Goal: Complete application form: Complete application form

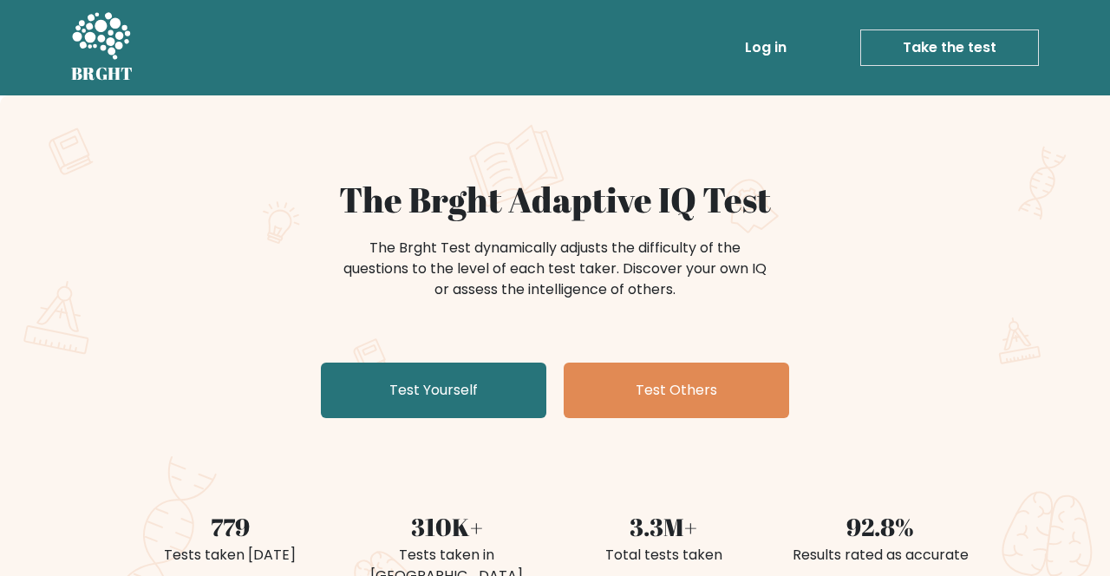
click at [482, 390] on link "Test Yourself" at bounding box center [434, 391] width 226 height 56
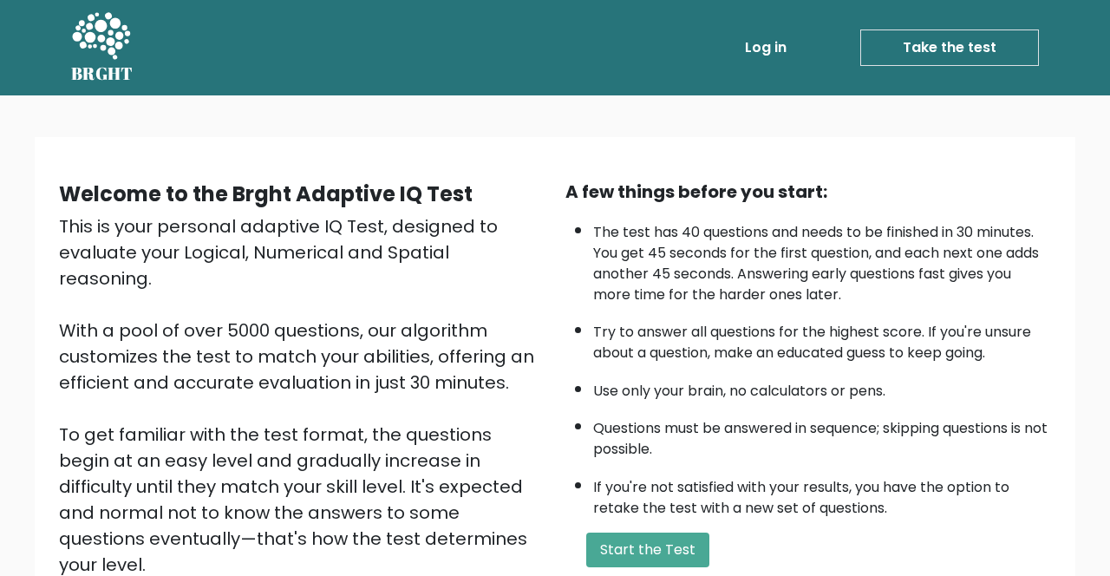
click at [649, 555] on button "Start the Test" at bounding box center [647, 550] width 123 height 35
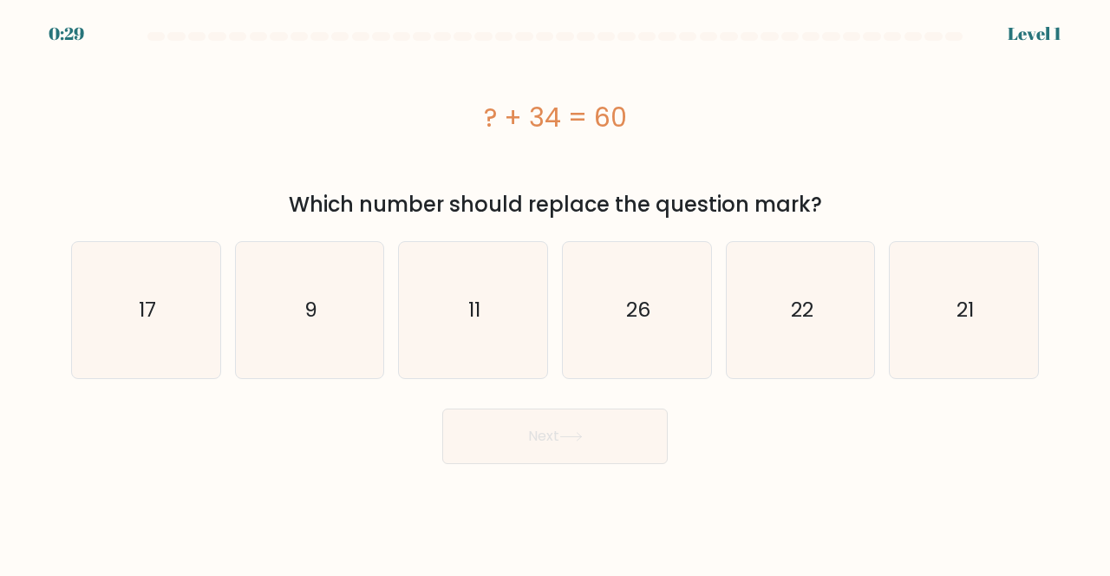
click at [619, 319] on icon "26" at bounding box center [637, 310] width 136 height 136
click at [556, 292] on input "d. 26" at bounding box center [555, 290] width 1 height 4
radio input "true"
click at [618, 435] on button "Next" at bounding box center [555, 437] width 226 height 56
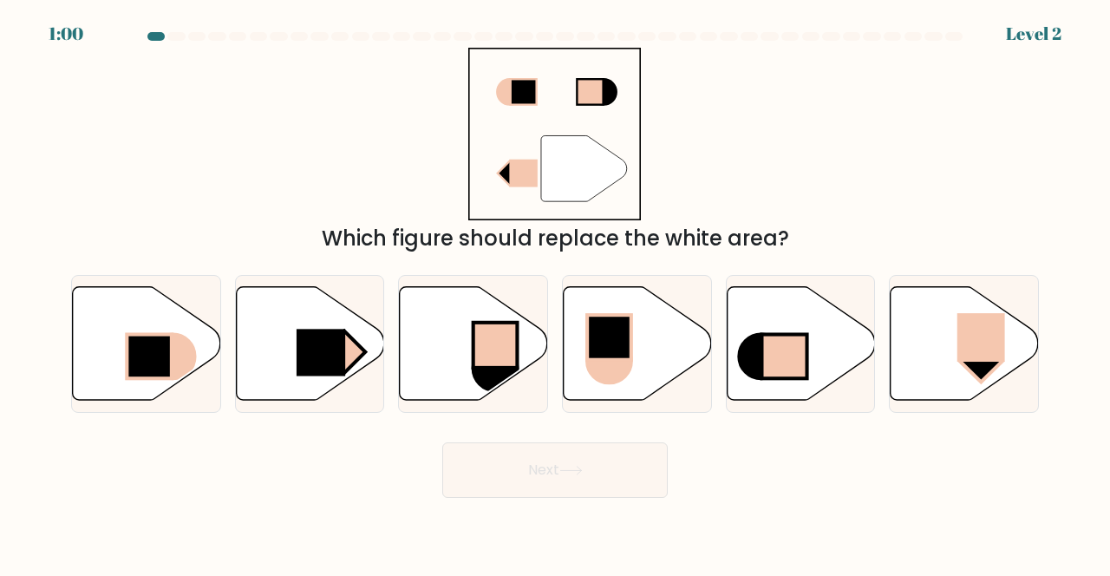
click at [314, 373] on rect at bounding box center [321, 353] width 49 height 47
click at [555, 292] on input "b." at bounding box center [555, 290] width 1 height 4
radio input "true"
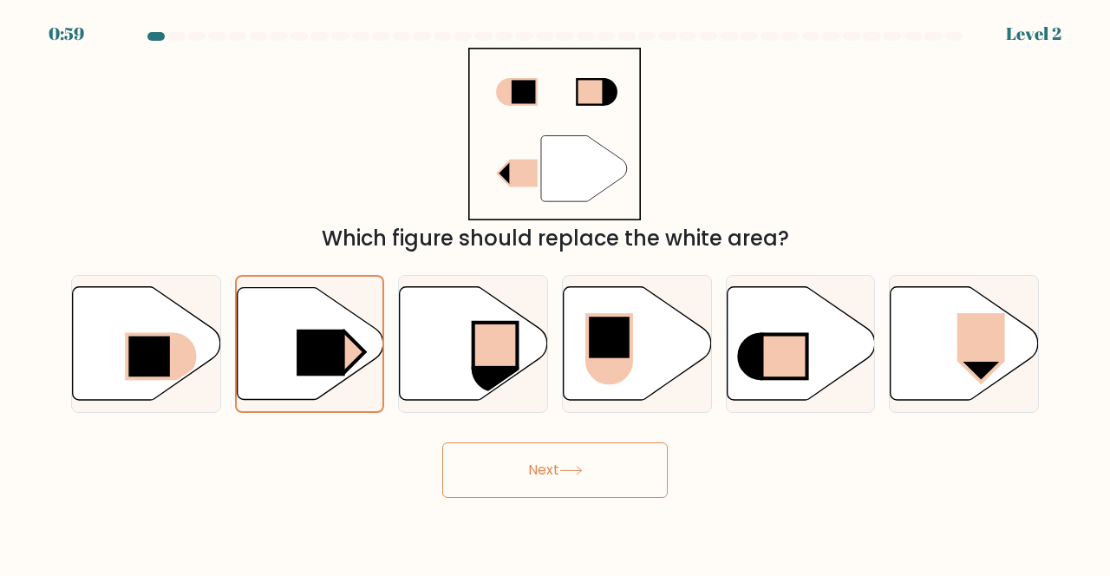
click at [631, 492] on button "Next" at bounding box center [555, 470] width 226 height 56
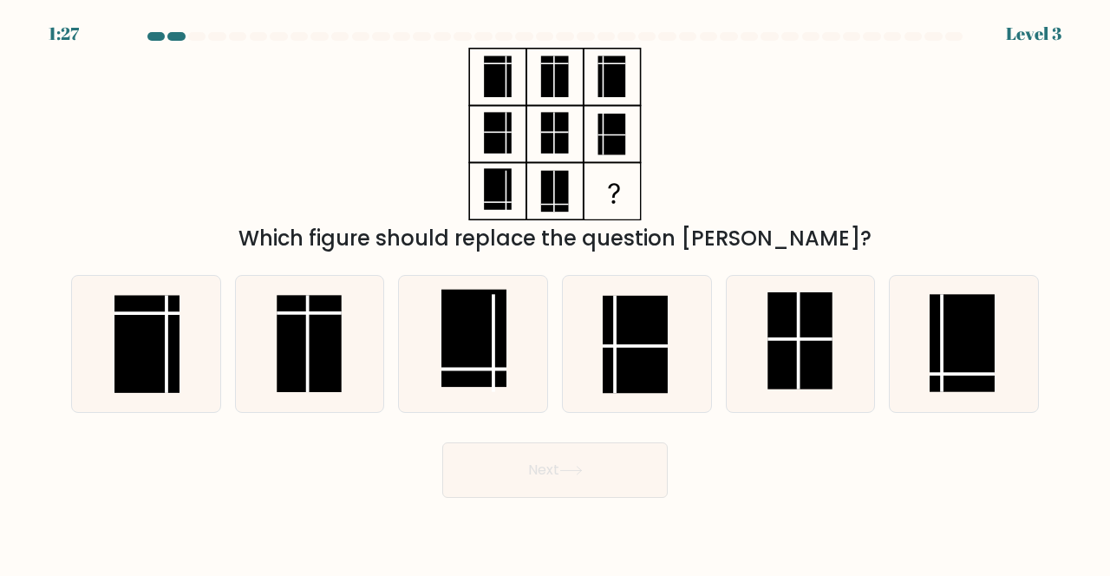
click at [949, 378] on rect at bounding box center [962, 343] width 65 height 97
click at [556, 292] on input "f." at bounding box center [555, 290] width 1 height 4
radio input "true"
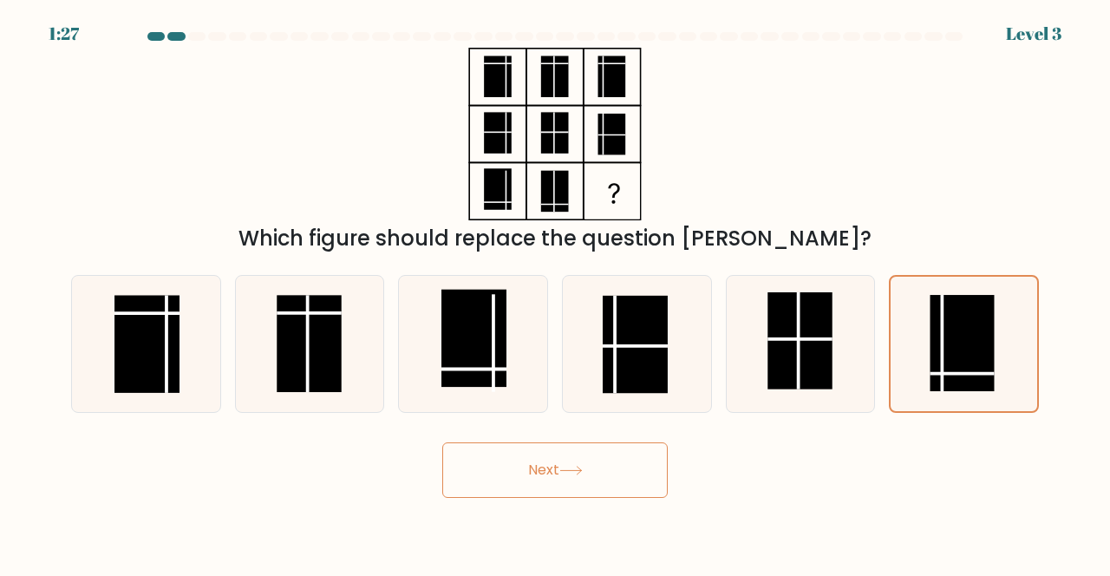
click at [605, 493] on button "Next" at bounding box center [555, 470] width 226 height 56
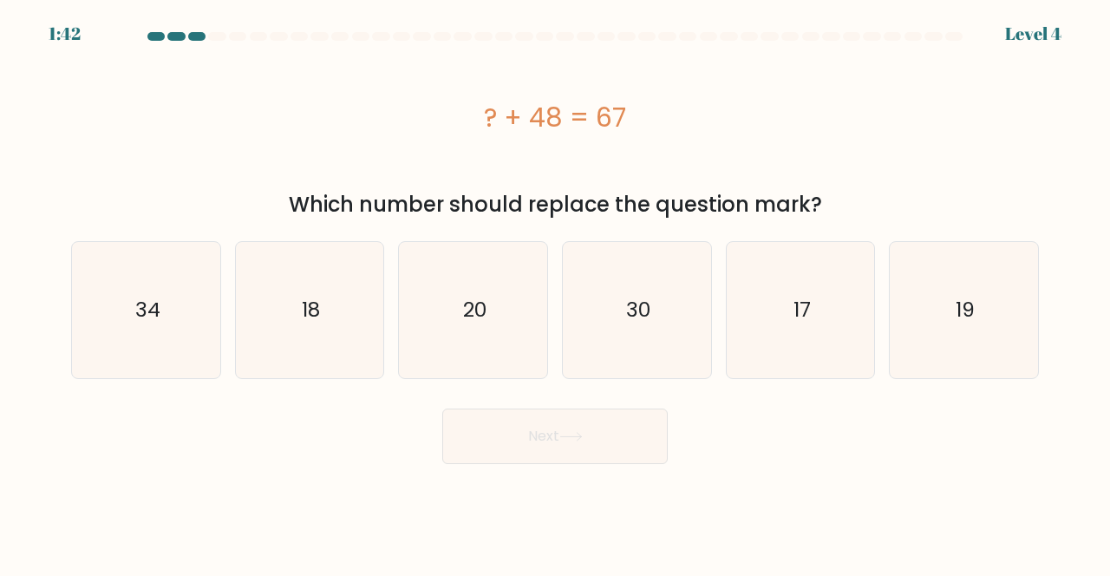
click at [994, 321] on icon "19" at bounding box center [964, 310] width 136 height 136
click at [556, 292] on input "f. 19" at bounding box center [555, 290] width 1 height 4
radio input "true"
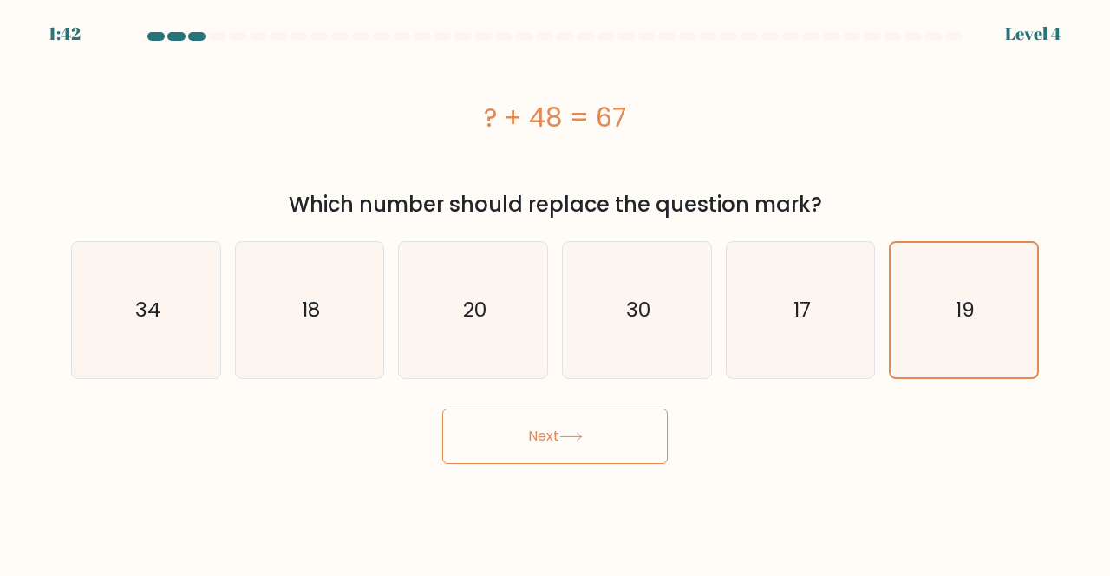
click at [625, 451] on button "Next" at bounding box center [555, 437] width 226 height 56
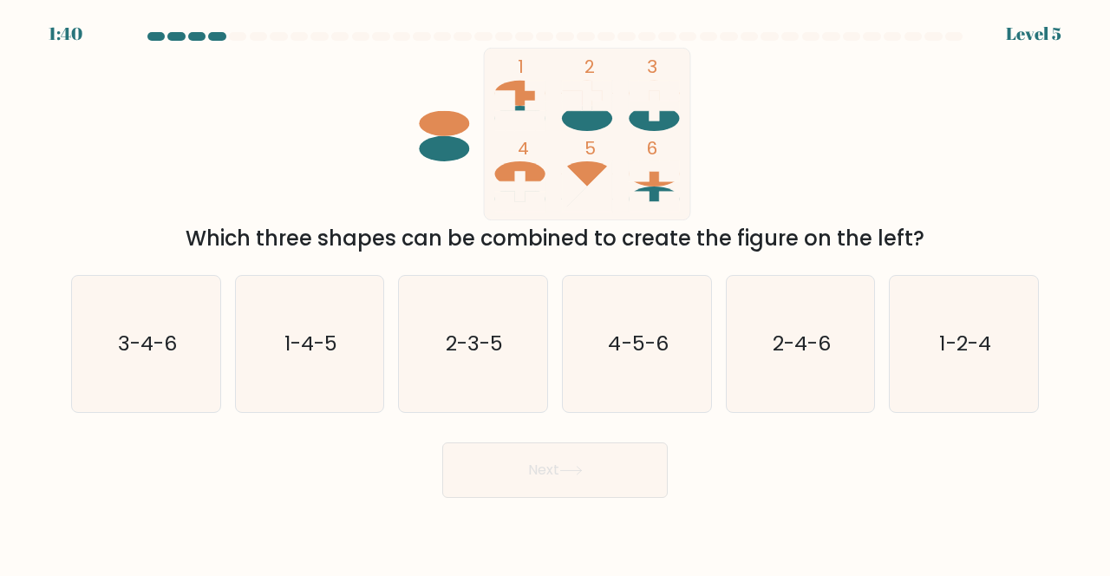
click at [617, 448] on form at bounding box center [555, 265] width 1110 height 466
click at [134, 412] on icon "3-4-6" at bounding box center [146, 344] width 136 height 136
click at [555, 292] on input "a. 3-4-6" at bounding box center [555, 290] width 1 height 4
radio input "true"
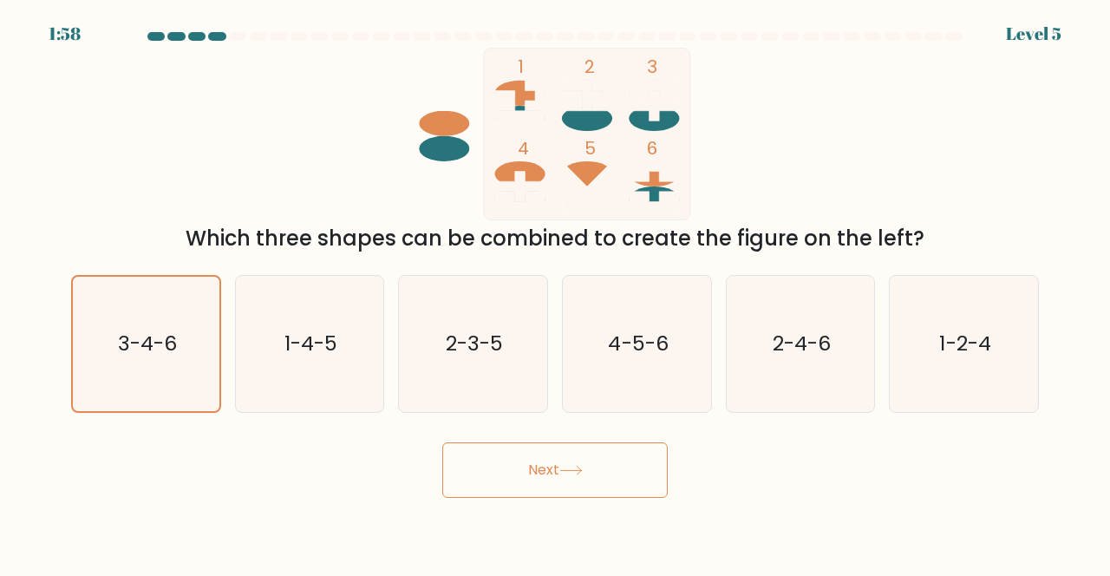
click at [607, 492] on button "Next" at bounding box center [555, 470] width 226 height 56
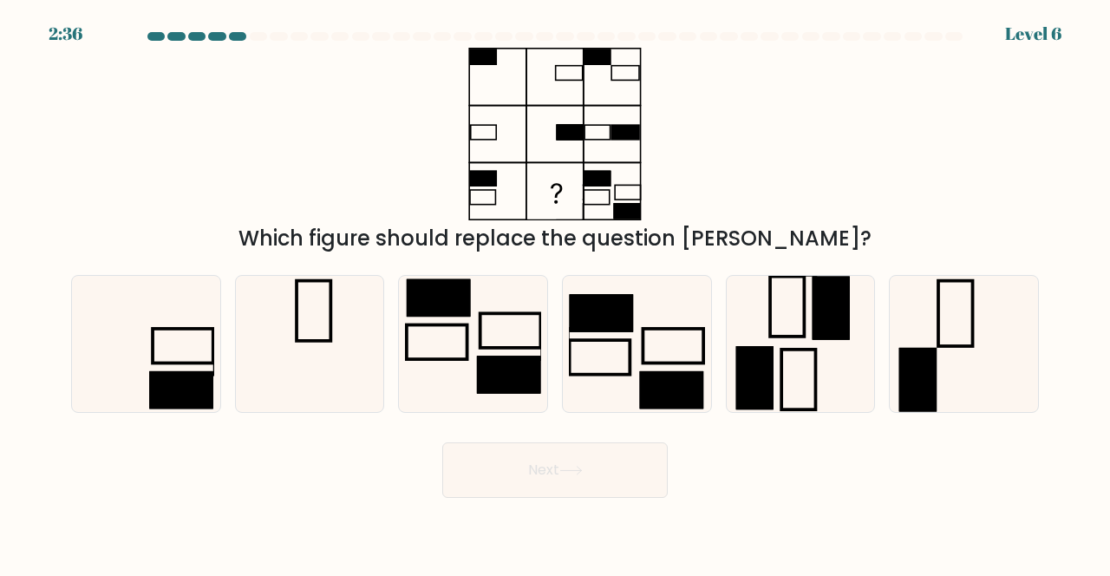
click at [177, 409] on rect at bounding box center [180, 389] width 63 height 37
click at [555, 292] on input "a." at bounding box center [555, 290] width 1 height 4
radio input "true"
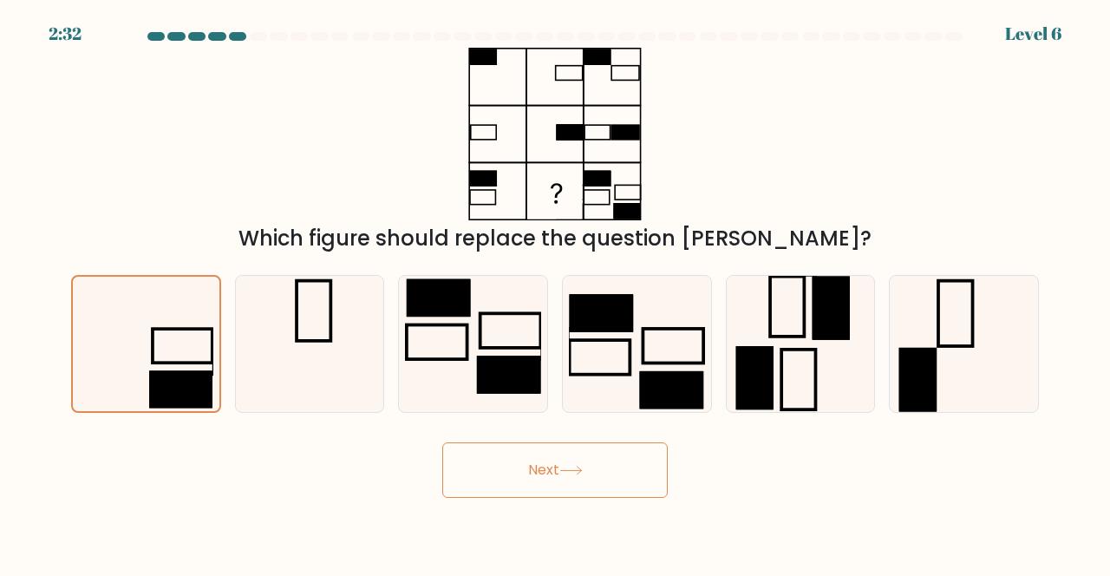
click at [564, 498] on button "Next" at bounding box center [555, 470] width 226 height 56
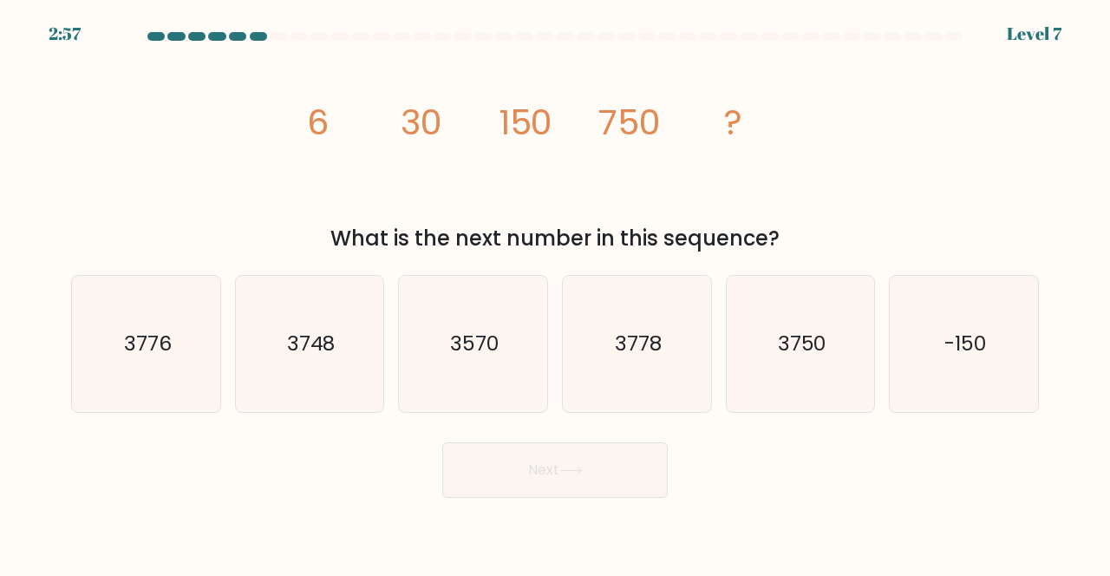
click at [815, 358] on text "3750" at bounding box center [802, 344] width 49 height 29
click at [556, 292] on input "e. 3750" at bounding box center [555, 290] width 1 height 4
radio input "true"
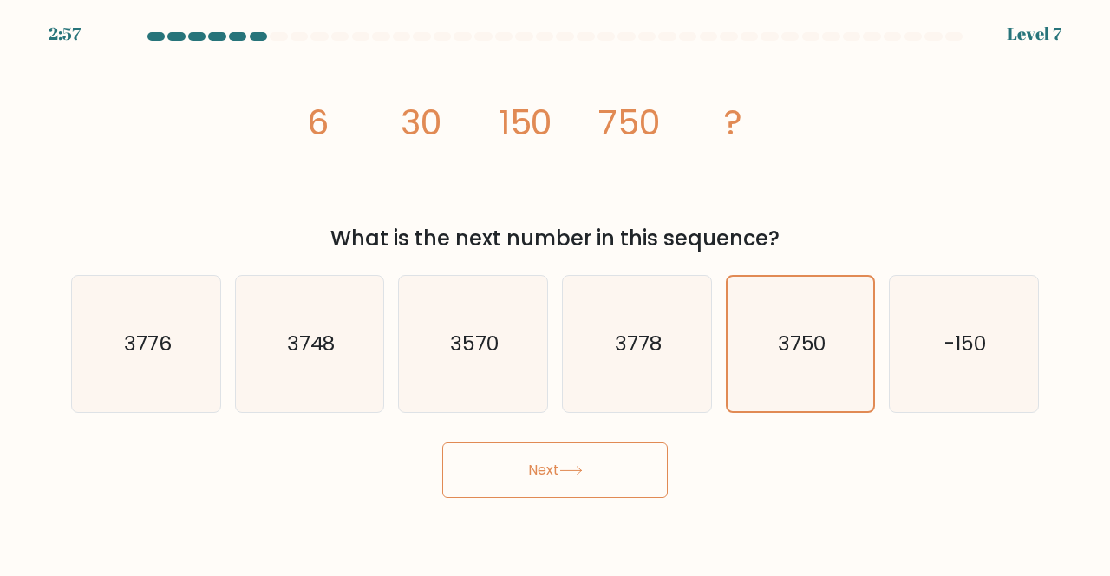
click at [609, 491] on button "Next" at bounding box center [555, 470] width 226 height 56
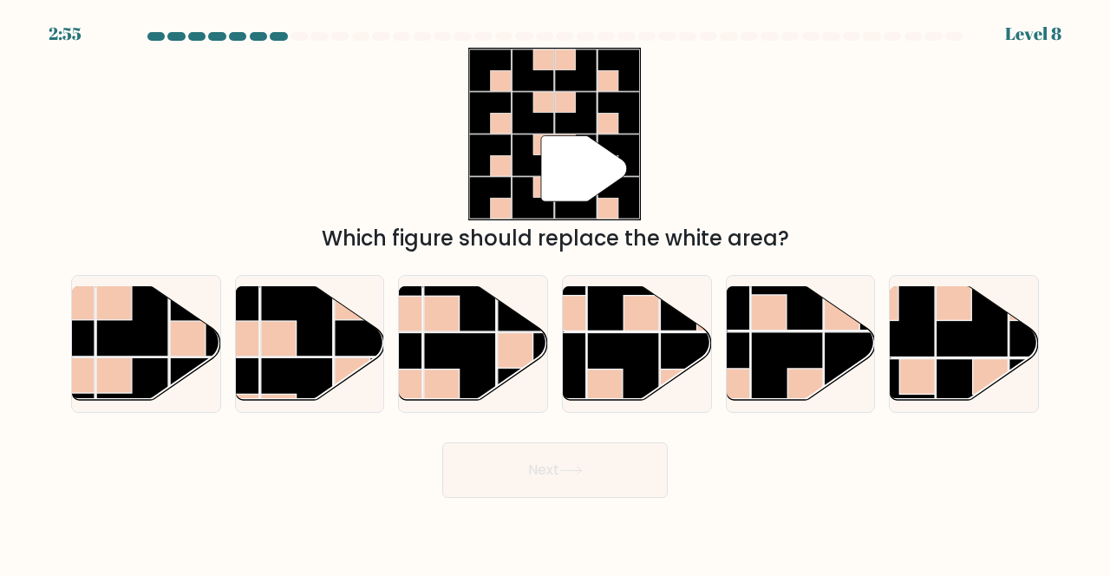
click at [612, 484] on button "Next" at bounding box center [555, 470] width 226 height 56
click at [196, 383] on rect at bounding box center [207, 394] width 72 height 72
click at [555, 292] on input "a." at bounding box center [555, 290] width 1 height 4
radio input "true"
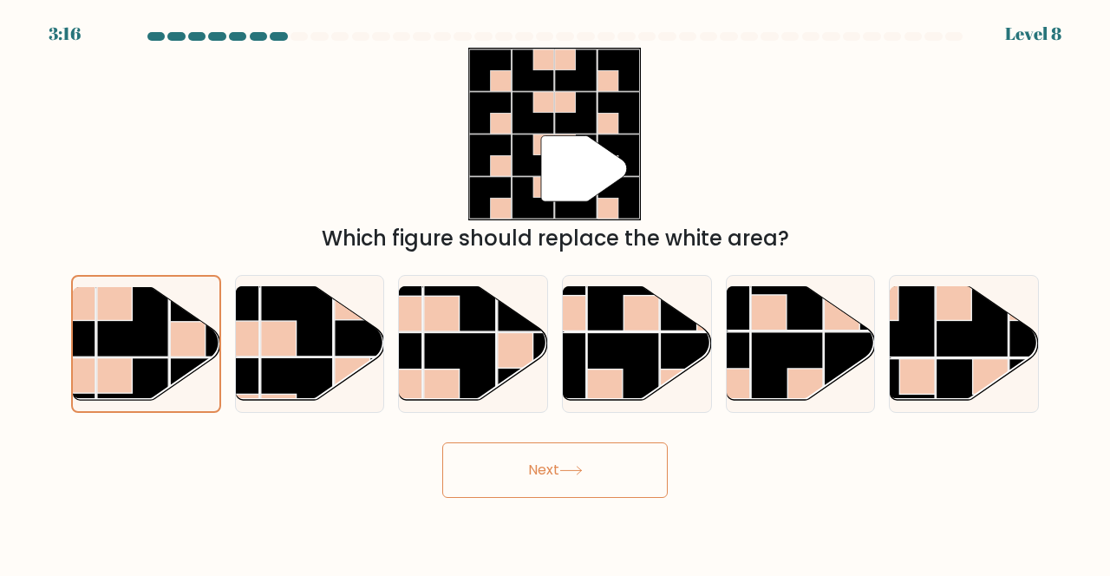
click at [594, 459] on button "Next" at bounding box center [555, 470] width 226 height 56
click at [592, 494] on button "Next" at bounding box center [555, 470] width 226 height 56
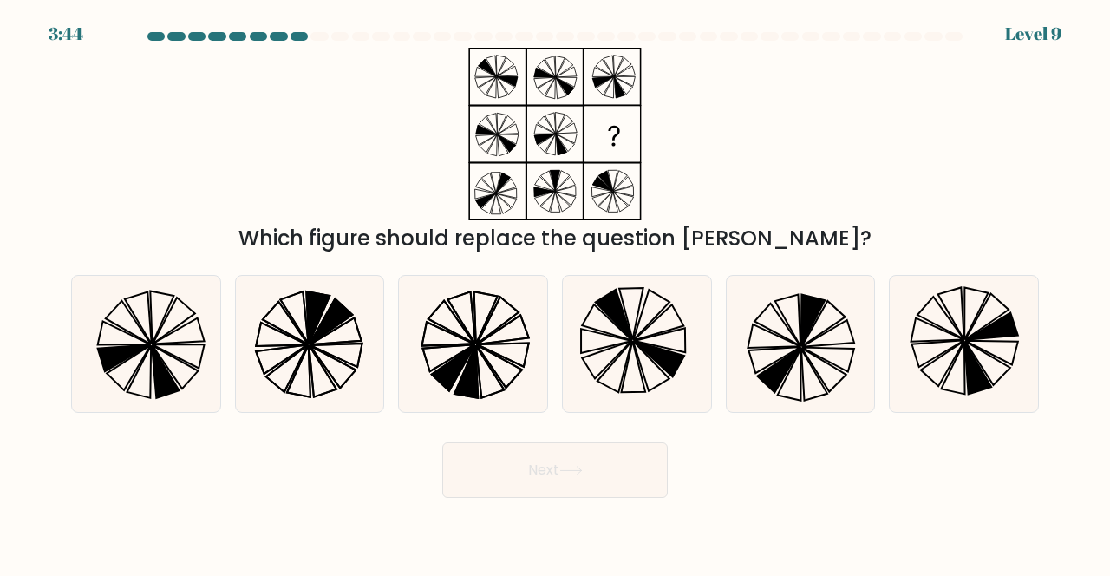
click at [800, 404] on icon at bounding box center [801, 344] width 136 height 136
click at [556, 292] on input "e." at bounding box center [555, 290] width 1 height 4
radio input "true"
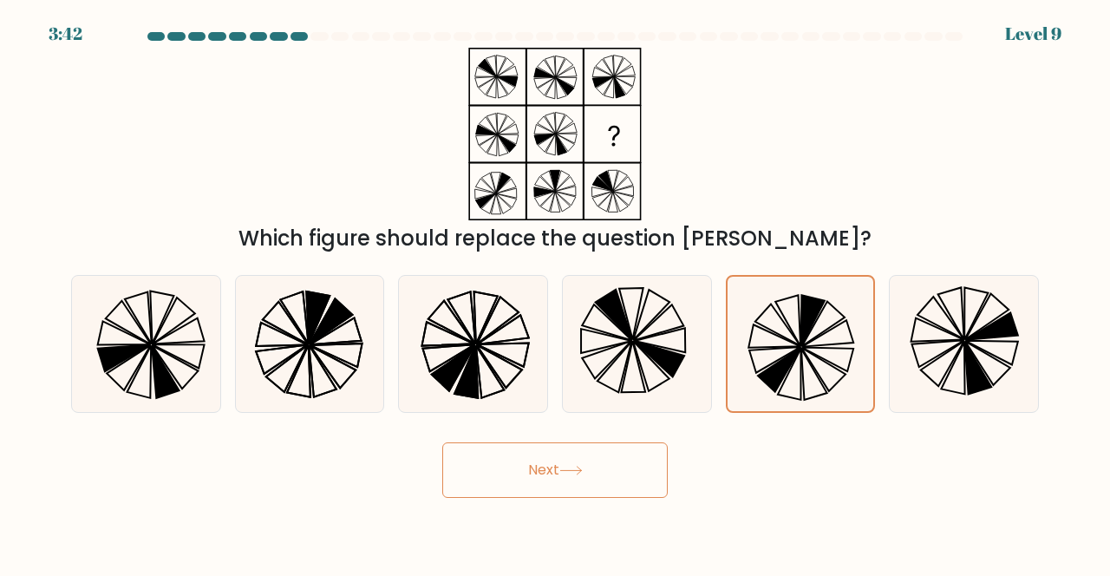
click at [644, 494] on button "Next" at bounding box center [555, 470] width 226 height 56
click at [651, 492] on button "Next" at bounding box center [555, 470] width 226 height 56
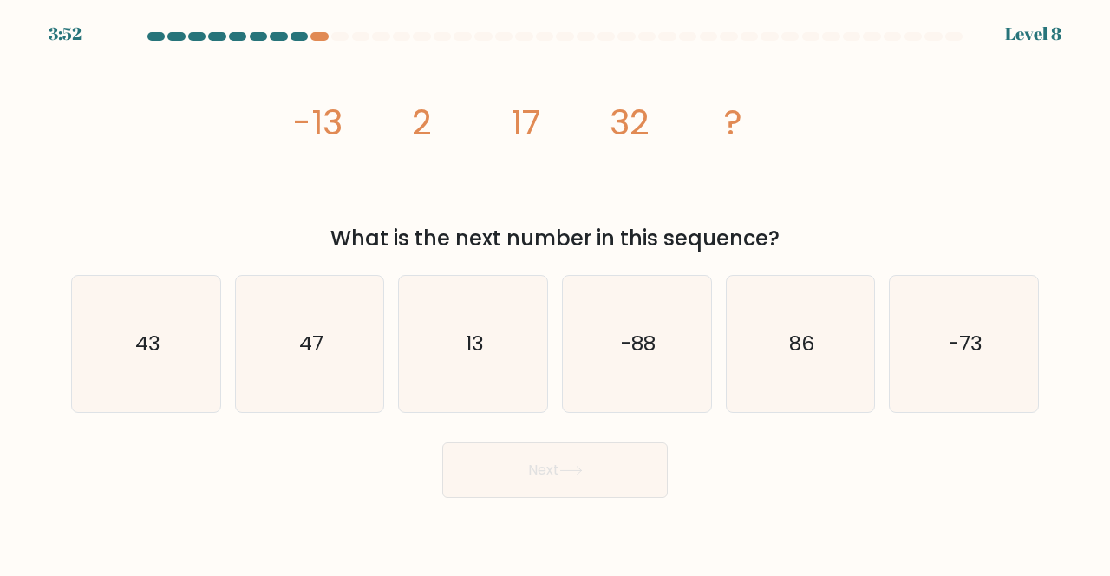
click at [297, 35] on div at bounding box center [299, 36] width 17 height 9
click at [330, 50] on icon "image/svg+xml -13 2 17 32 ?" at bounding box center [555, 134] width 520 height 173
click at [319, 39] on div at bounding box center [319, 36] width 17 height 9
click at [316, 33] on div at bounding box center [319, 36] width 17 height 9
click at [325, 36] on div at bounding box center [319, 36] width 17 height 9
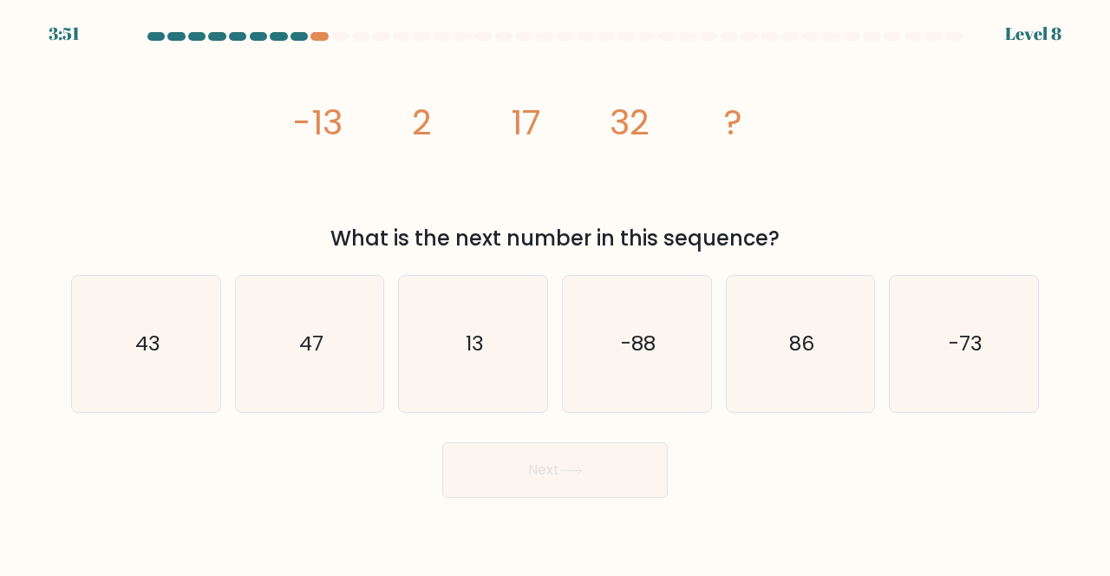
click at [317, 34] on div at bounding box center [319, 36] width 17 height 9
click at [324, 36] on div at bounding box center [319, 36] width 17 height 9
click at [339, 36] on div at bounding box center [339, 36] width 17 height 9
click at [314, 32] on at bounding box center [555, 36] width 819 height 9
click at [321, 37] on div at bounding box center [319, 36] width 17 height 9
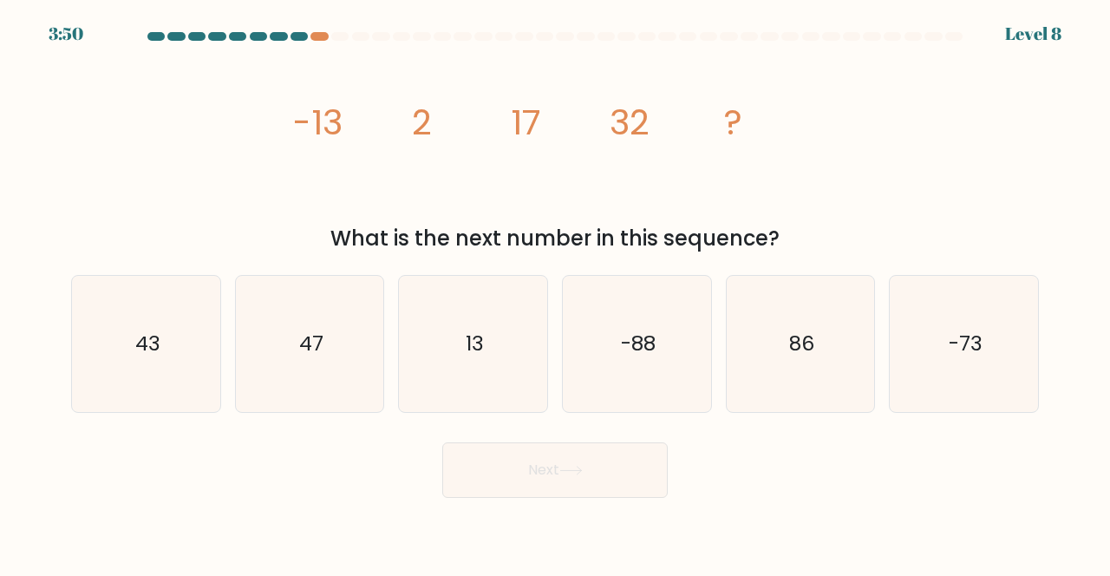
click at [321, 34] on div at bounding box center [319, 36] width 17 height 9
click at [341, 49] on icon "image/svg+xml -13 2 17 32 ?" at bounding box center [555, 134] width 520 height 173
click at [324, 23] on div "3:49 Level 8" at bounding box center [555, 23] width 1110 height 47
click at [337, 32] on div at bounding box center [339, 36] width 17 height 9
click at [337, 33] on div at bounding box center [339, 36] width 17 height 9
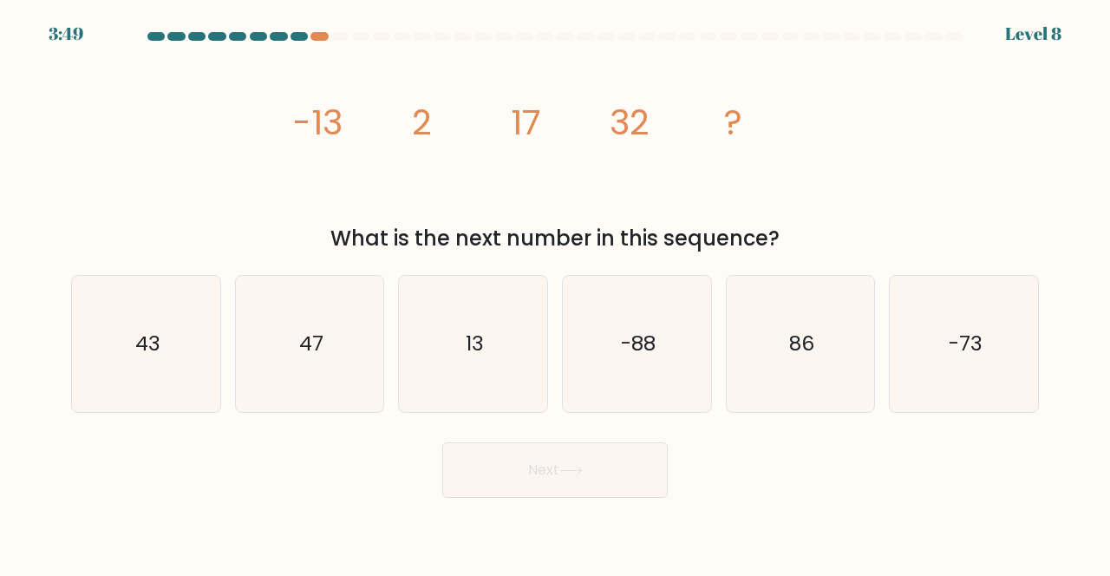
click at [326, 36] on div at bounding box center [319, 36] width 17 height 9
click at [134, 358] on text "43" at bounding box center [146, 344] width 25 height 29
click at [555, 292] on input "a. 43" at bounding box center [555, 290] width 1 height 4
radio input "true"
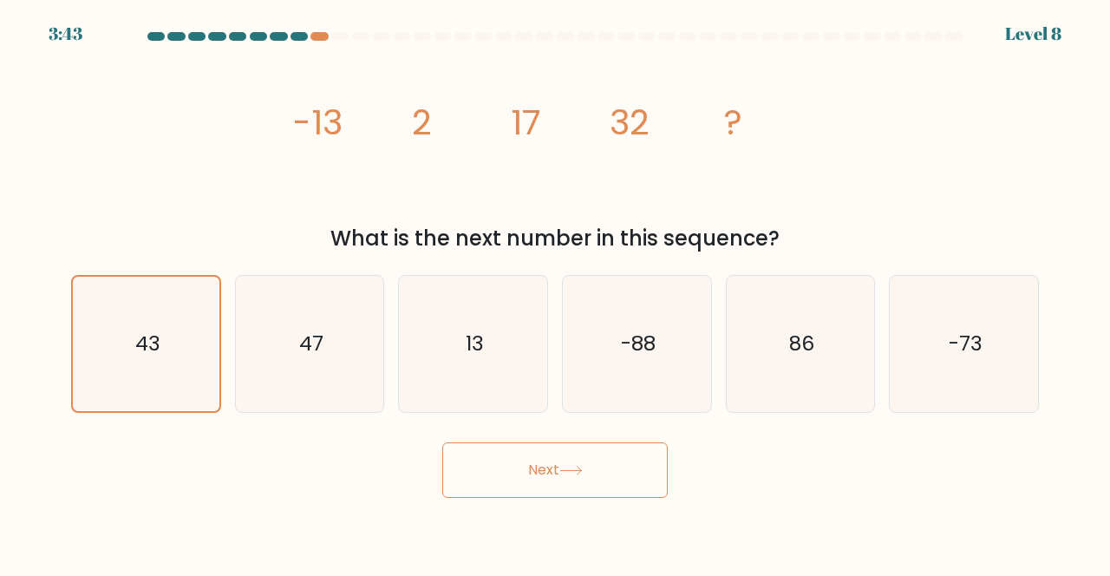
click at [586, 498] on button "Next" at bounding box center [555, 470] width 226 height 56
click at [598, 498] on button "Next" at bounding box center [555, 470] width 226 height 56
click at [602, 487] on button "Next" at bounding box center [555, 470] width 226 height 56
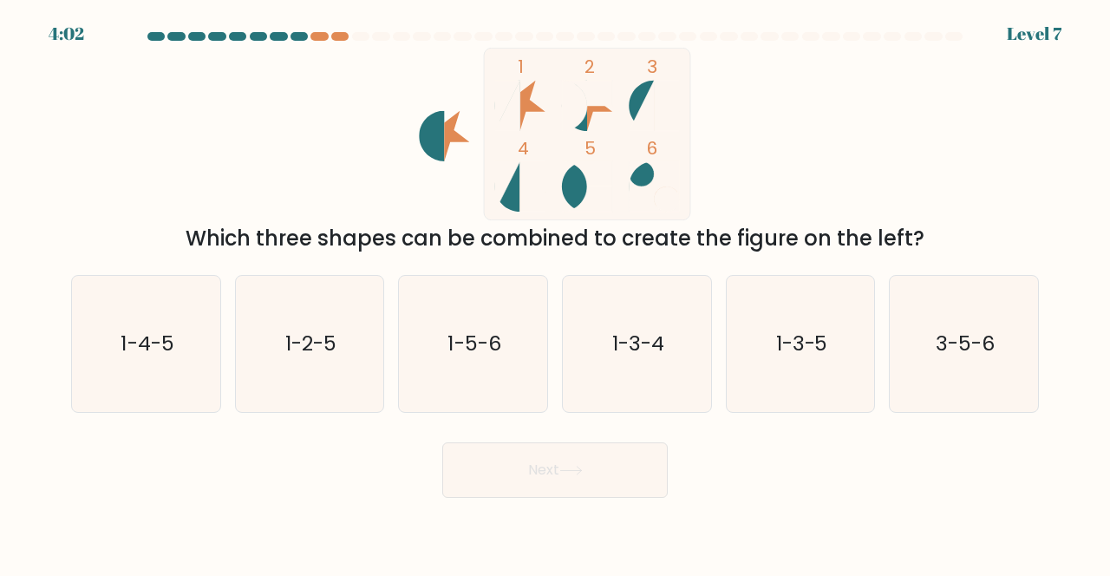
click at [647, 398] on icon "1-3-4" at bounding box center [637, 344] width 136 height 136
click at [556, 292] on input "d. 1-3-4" at bounding box center [555, 290] width 1 height 4
radio input "true"
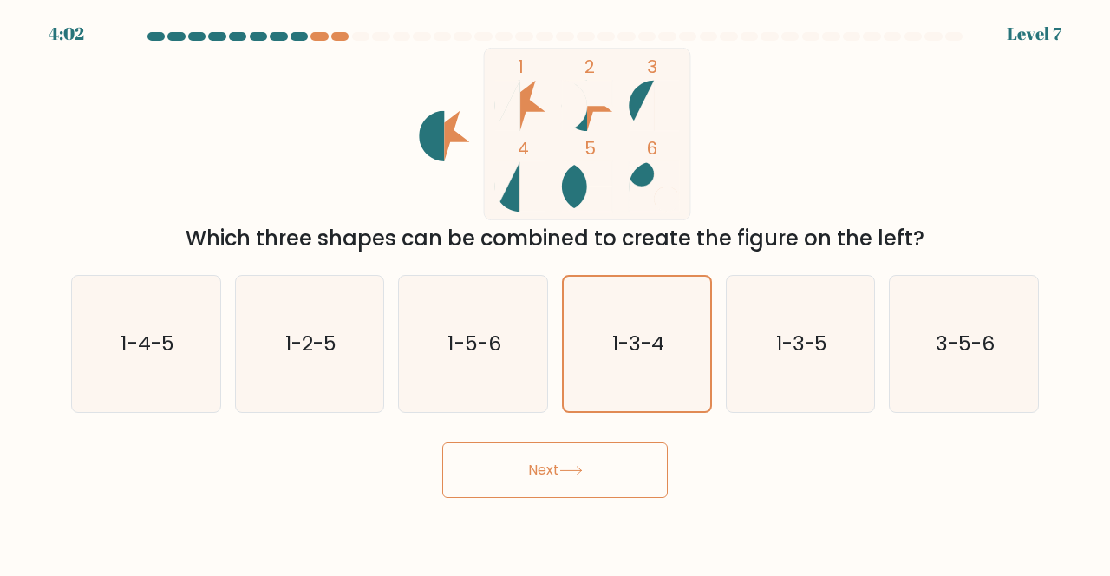
click at [568, 478] on button "Next" at bounding box center [555, 470] width 226 height 56
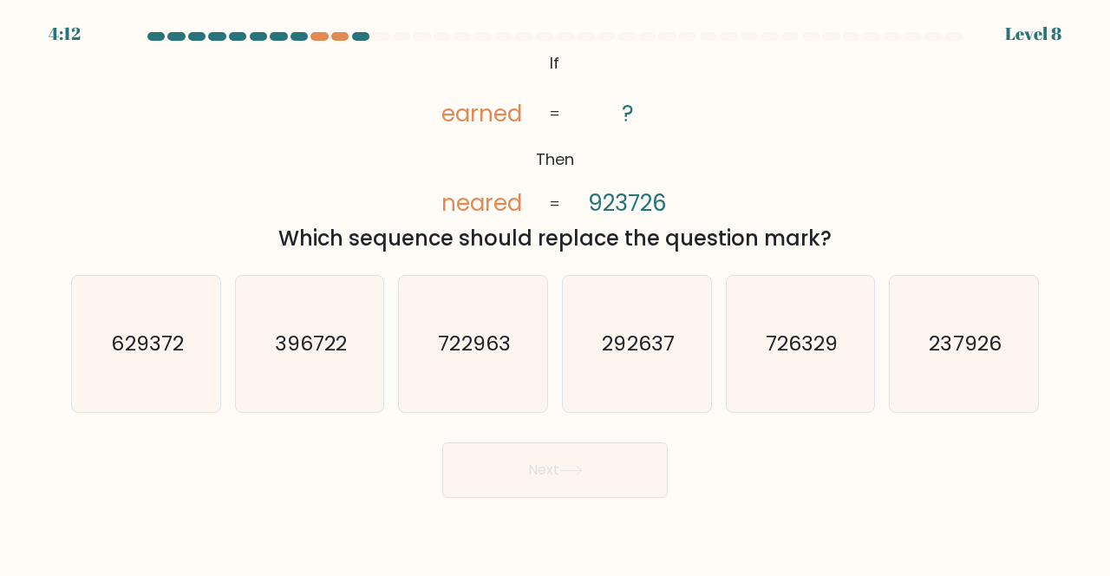
click at [972, 394] on icon "237926" at bounding box center [964, 344] width 136 height 136
click at [556, 292] on input "f. 237926" at bounding box center [555, 290] width 1 height 4
radio input "true"
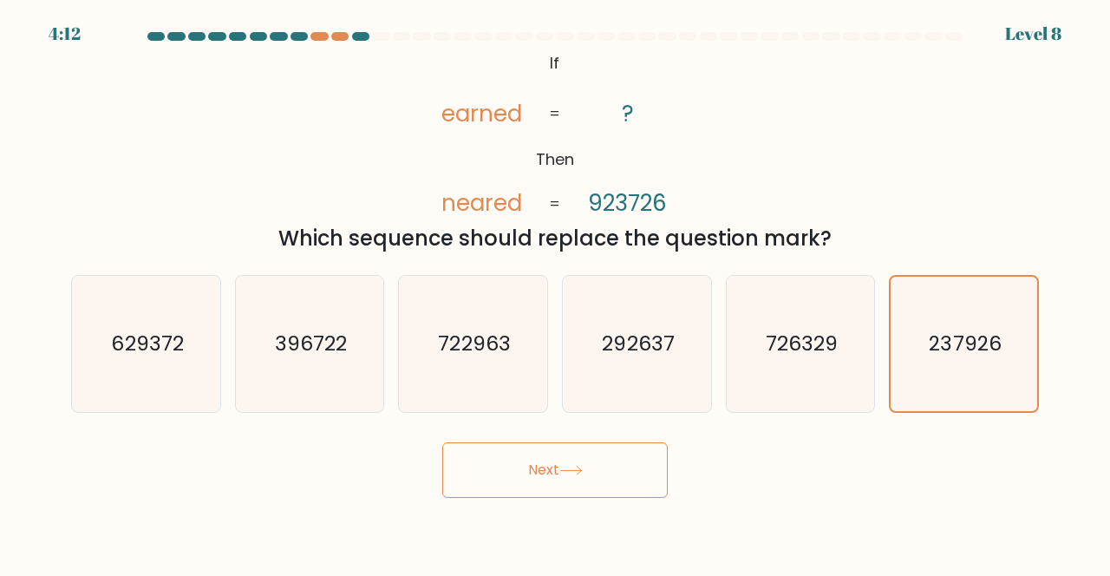
click at [601, 495] on button "Next" at bounding box center [555, 470] width 226 height 56
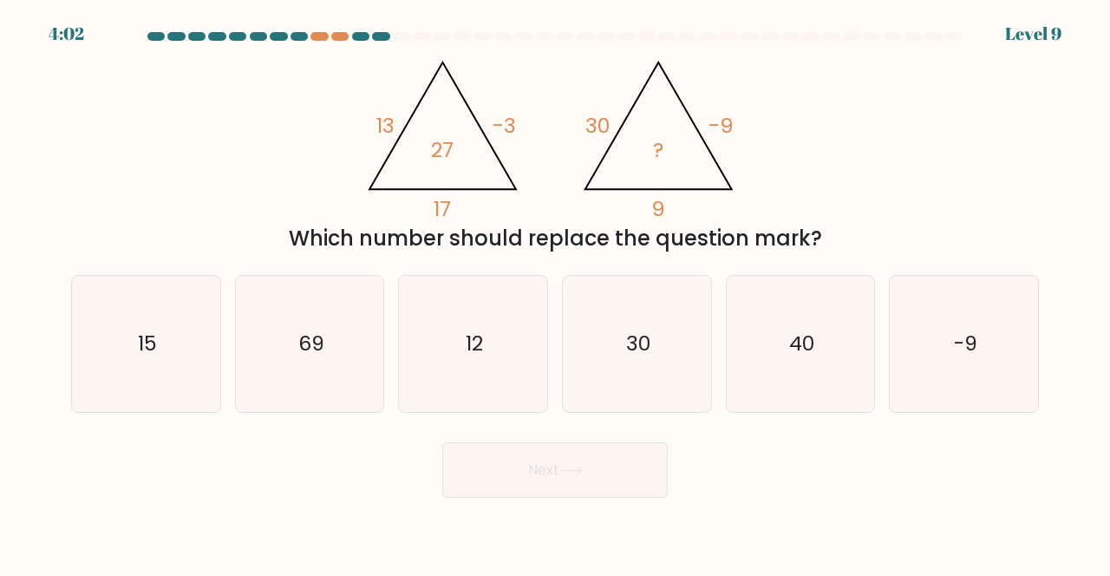
click at [788, 407] on icon "40" at bounding box center [801, 344] width 136 height 136
click at [556, 292] on input "e. 40" at bounding box center [555, 290] width 1 height 4
radio input "true"
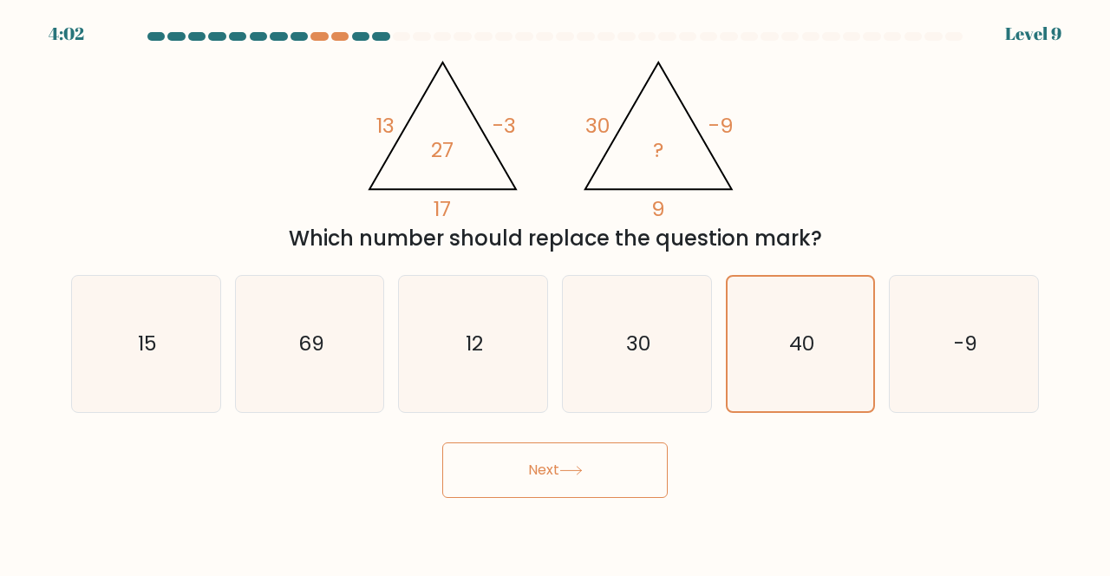
click at [613, 498] on button "Next" at bounding box center [555, 470] width 226 height 56
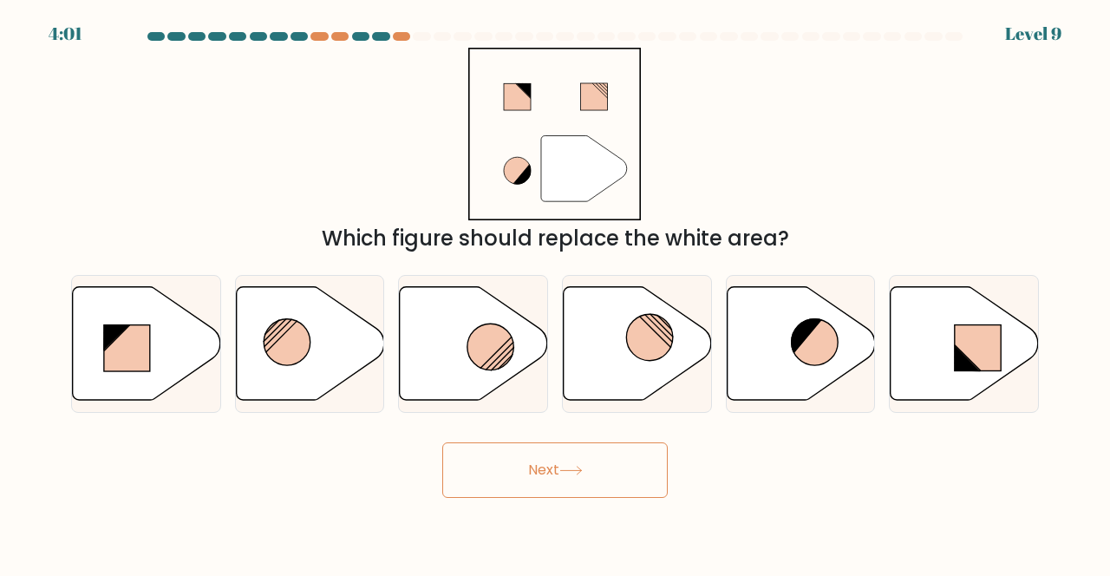
click at [606, 486] on button "Next" at bounding box center [555, 470] width 226 height 56
click at [481, 396] on icon at bounding box center [474, 344] width 148 height 114
click at [555, 292] on input "c." at bounding box center [555, 290] width 1 height 4
radio input "true"
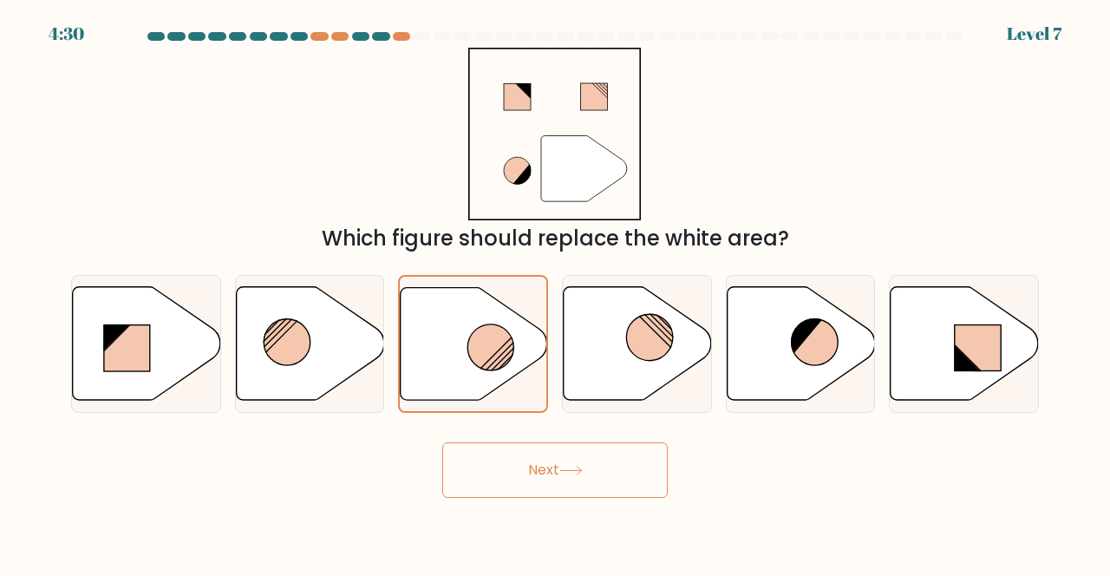
click at [591, 479] on button "Next" at bounding box center [555, 470] width 226 height 56
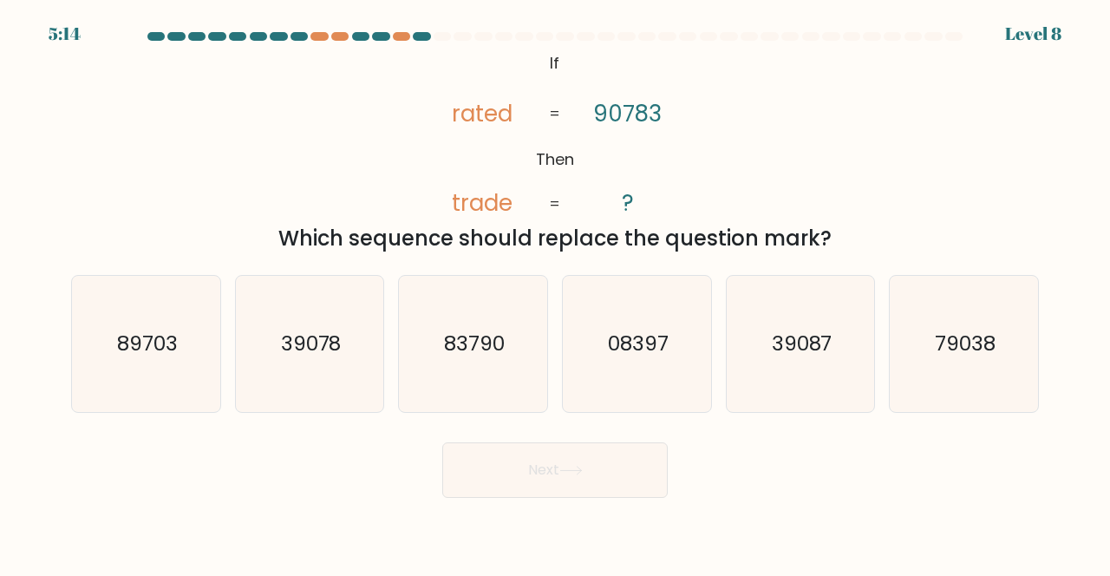
click at [591, 480] on button "Next" at bounding box center [555, 470] width 226 height 56
click at [954, 394] on icon "79038" at bounding box center [964, 344] width 136 height 136
click at [556, 292] on input "f. 79038" at bounding box center [555, 290] width 1 height 4
radio input "true"
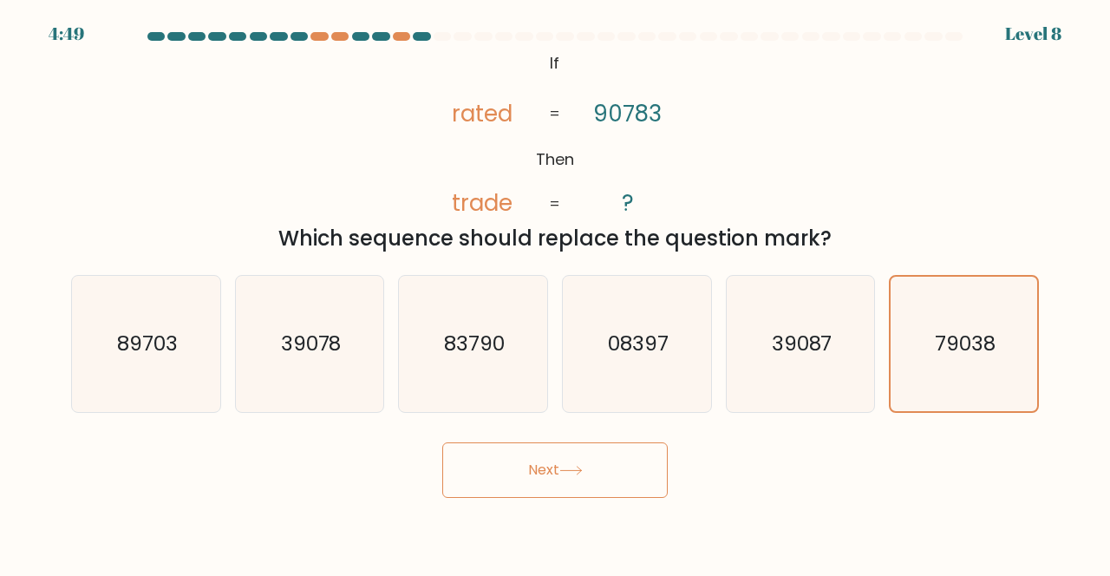
click at [578, 475] on icon at bounding box center [570, 471] width 23 height 10
click at [586, 479] on button "Next" at bounding box center [555, 470] width 226 height 56
click at [585, 489] on body "4:45 Level 8 If" at bounding box center [555, 288] width 1110 height 576
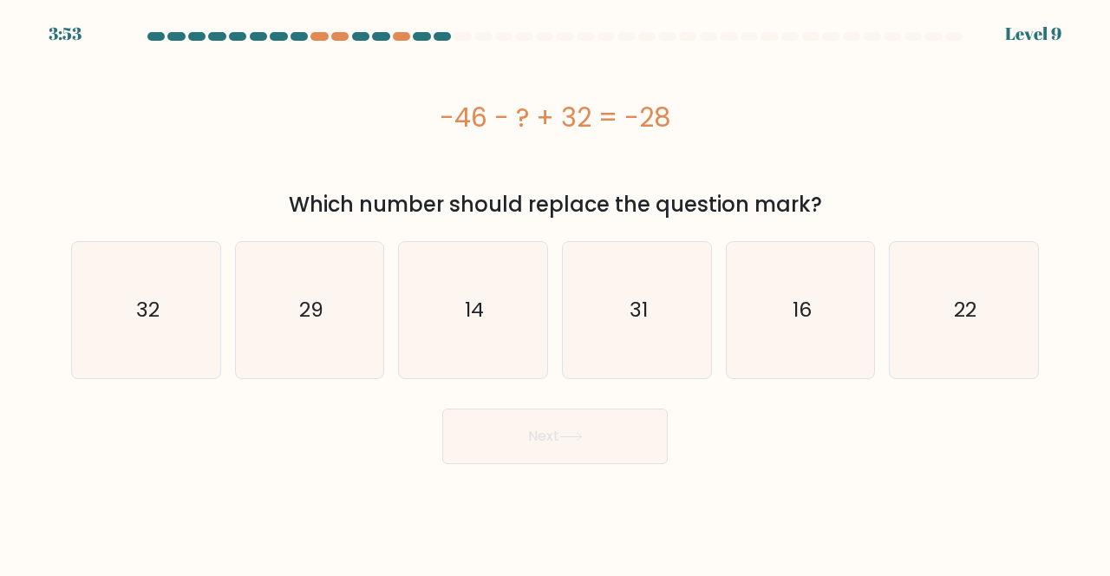
click at [485, 301] on icon "14" at bounding box center [473, 310] width 136 height 136
click at [555, 292] on input "c. 14" at bounding box center [555, 290] width 1 height 4
radio input "true"
click at [620, 450] on button "Next" at bounding box center [555, 437] width 226 height 56
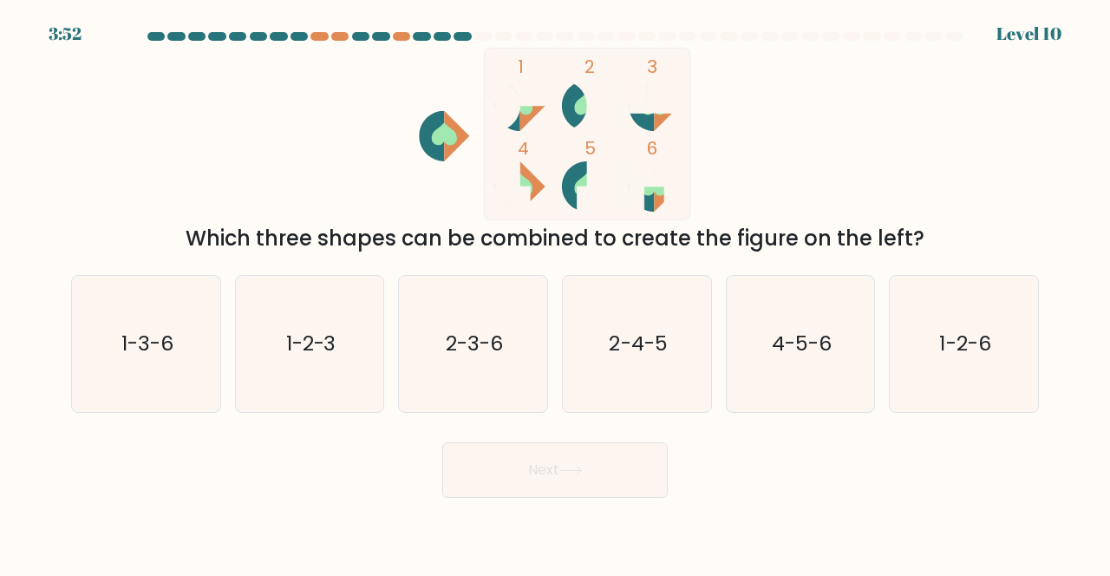
click at [591, 440] on form at bounding box center [555, 265] width 1110 height 466
click at [817, 378] on icon "4-5-6" at bounding box center [801, 344] width 136 height 136
click at [556, 292] on input "e. 4-5-6" at bounding box center [555, 290] width 1 height 4
radio input "true"
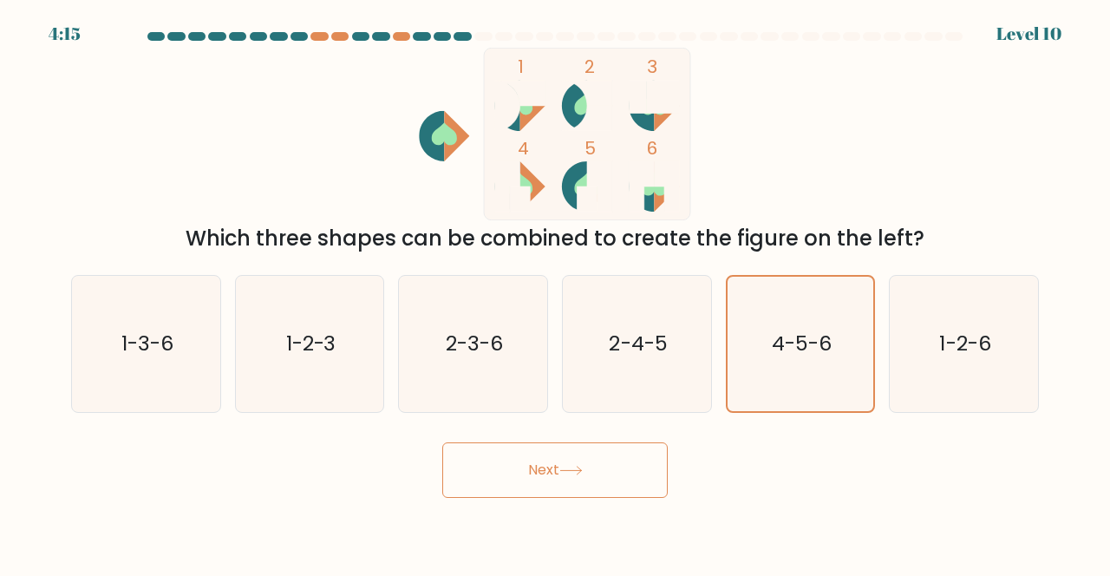
click at [630, 481] on button "Next" at bounding box center [555, 470] width 226 height 56
click at [614, 498] on button "Next" at bounding box center [555, 470] width 226 height 56
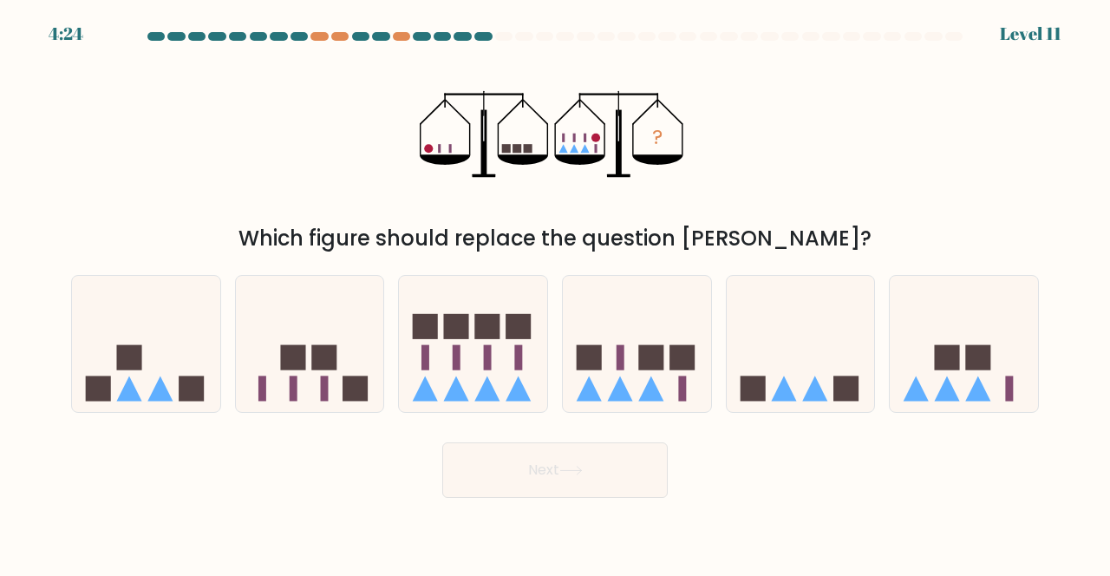
click at [632, 399] on icon at bounding box center [637, 344] width 148 height 122
click at [556, 292] on input "d." at bounding box center [555, 290] width 1 height 4
radio input "true"
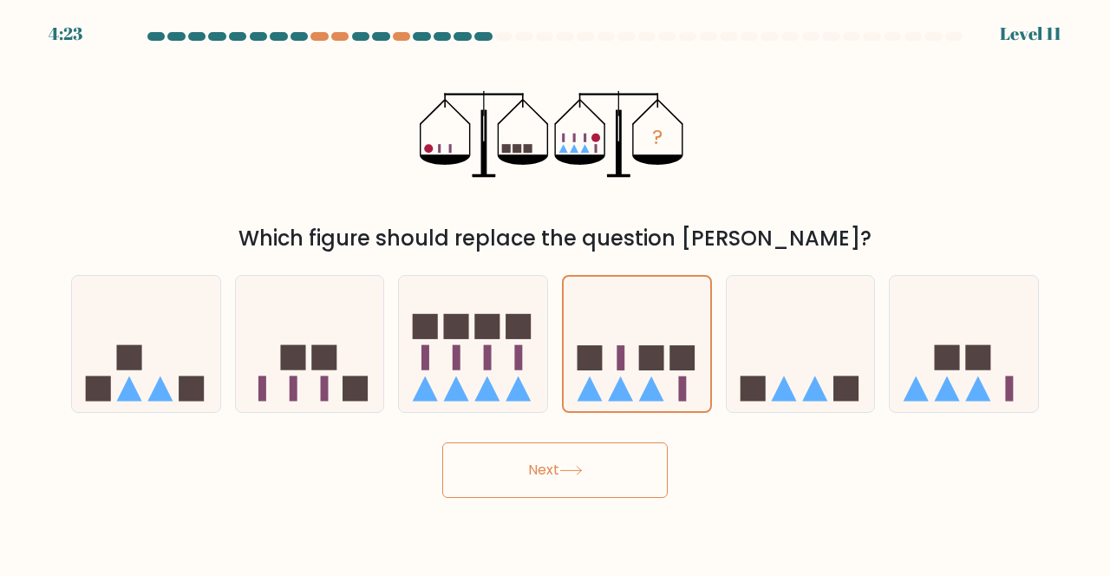
click at [582, 498] on button "Next" at bounding box center [555, 470] width 226 height 56
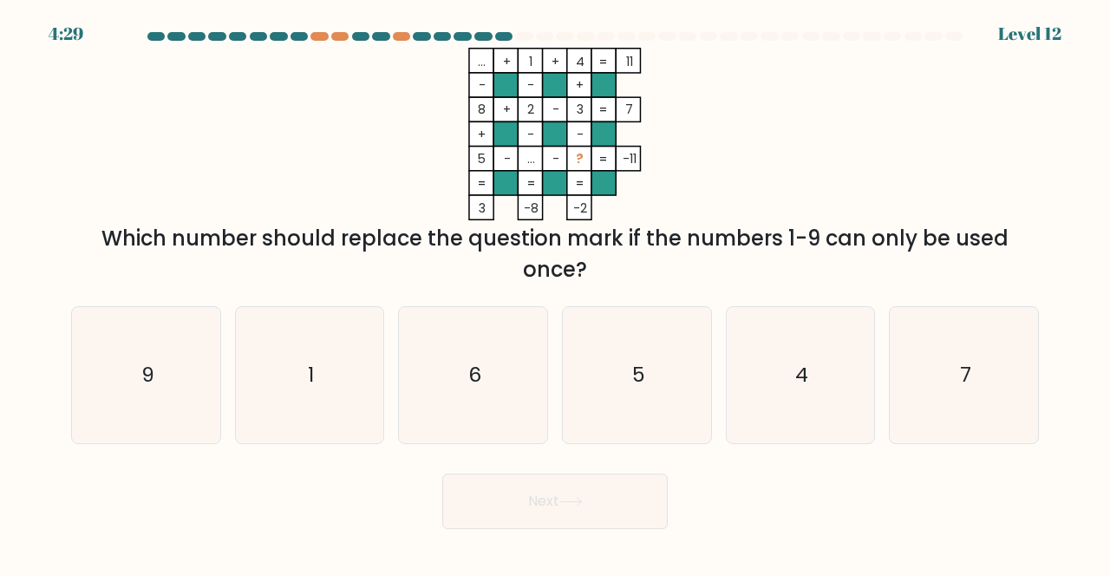
click at [155, 420] on icon "9" at bounding box center [146, 375] width 136 height 136
click at [555, 292] on input "a. 9" at bounding box center [555, 290] width 1 height 4
radio input "true"
click at [609, 529] on button "Next" at bounding box center [555, 502] width 226 height 56
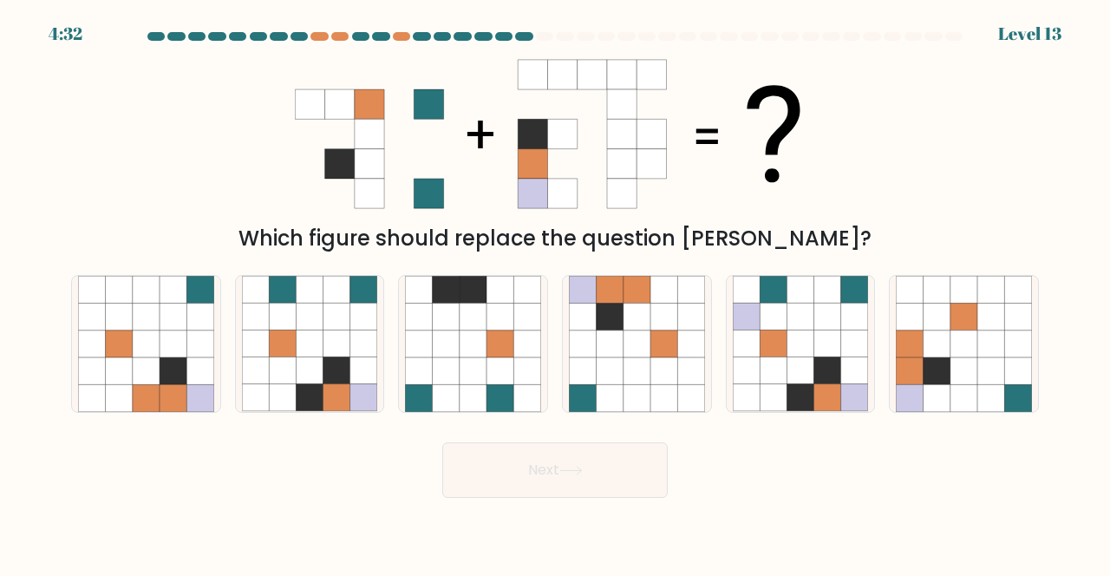
click at [812, 384] on icon at bounding box center [800, 370] width 27 height 27
click at [556, 292] on input "e." at bounding box center [555, 290] width 1 height 4
radio input "true"
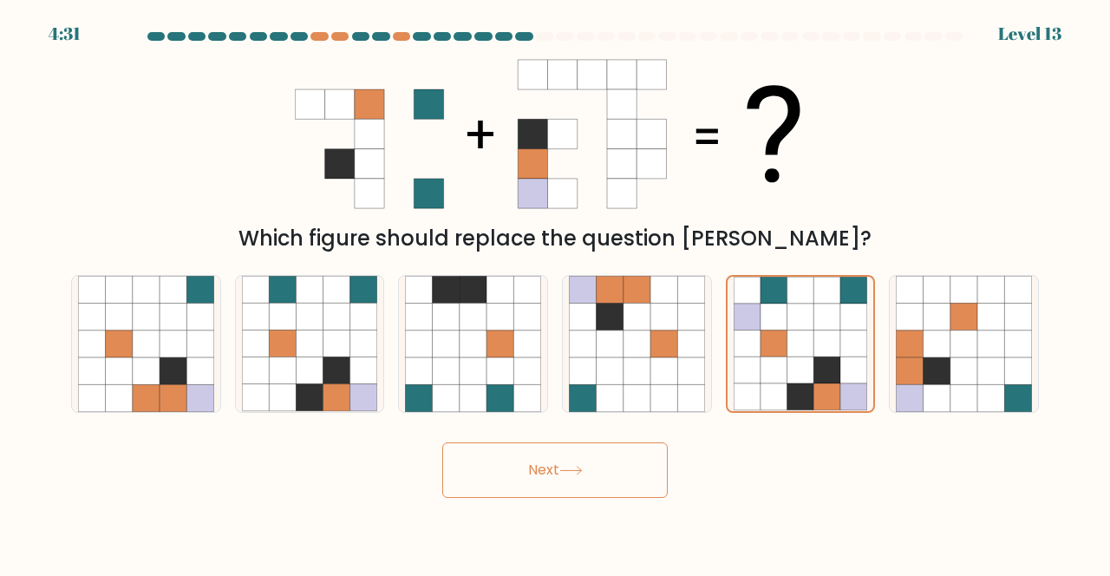
click at [621, 474] on button "Next" at bounding box center [555, 470] width 226 height 56
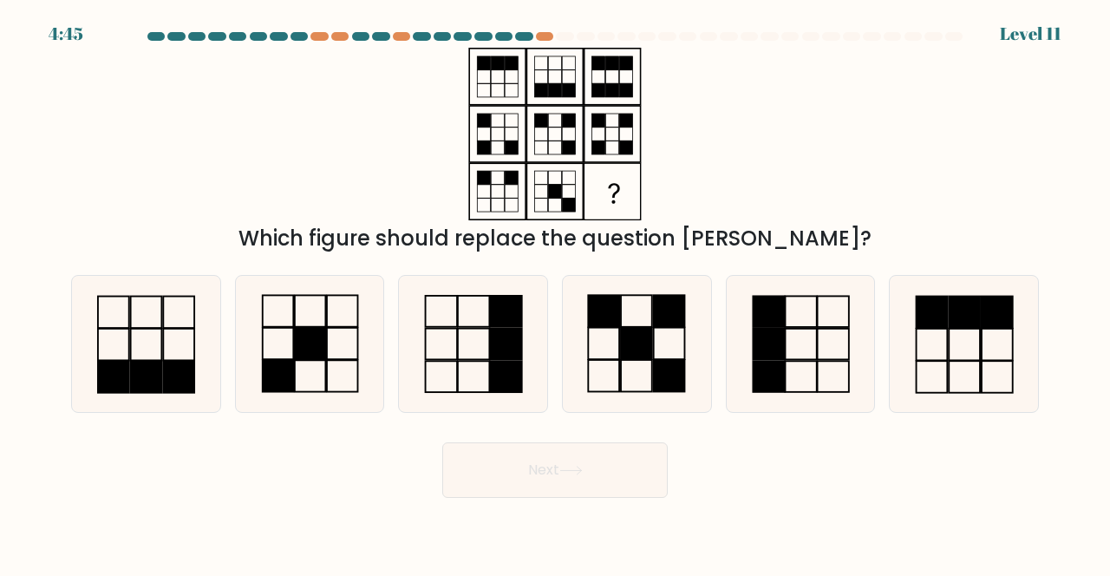
click at [307, 360] on rect at bounding box center [310, 344] width 31 height 31
click at [555, 292] on input "b." at bounding box center [555, 290] width 1 height 4
radio input "true"
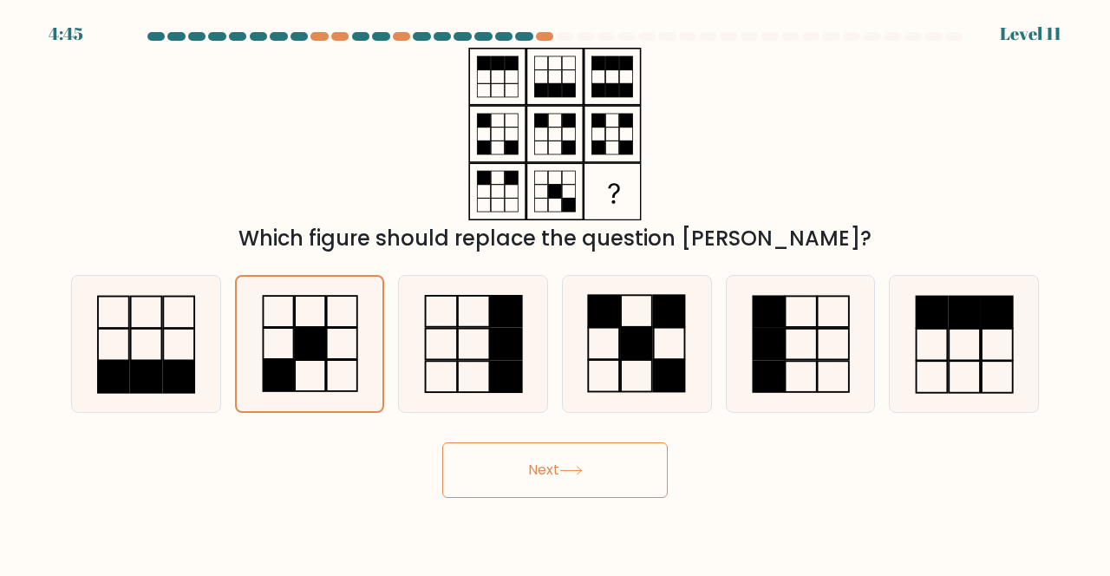
click at [607, 491] on button "Next" at bounding box center [555, 470] width 226 height 56
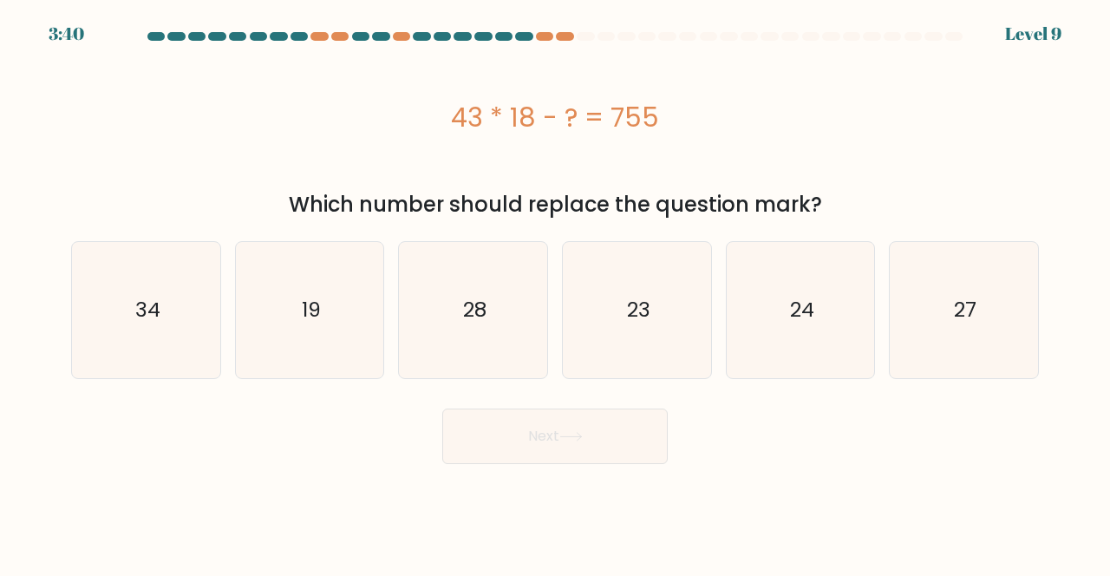
click at [317, 323] on text "19" at bounding box center [311, 310] width 19 height 29
click at [555, 292] on input "b. 19" at bounding box center [555, 290] width 1 height 4
radio input "true"
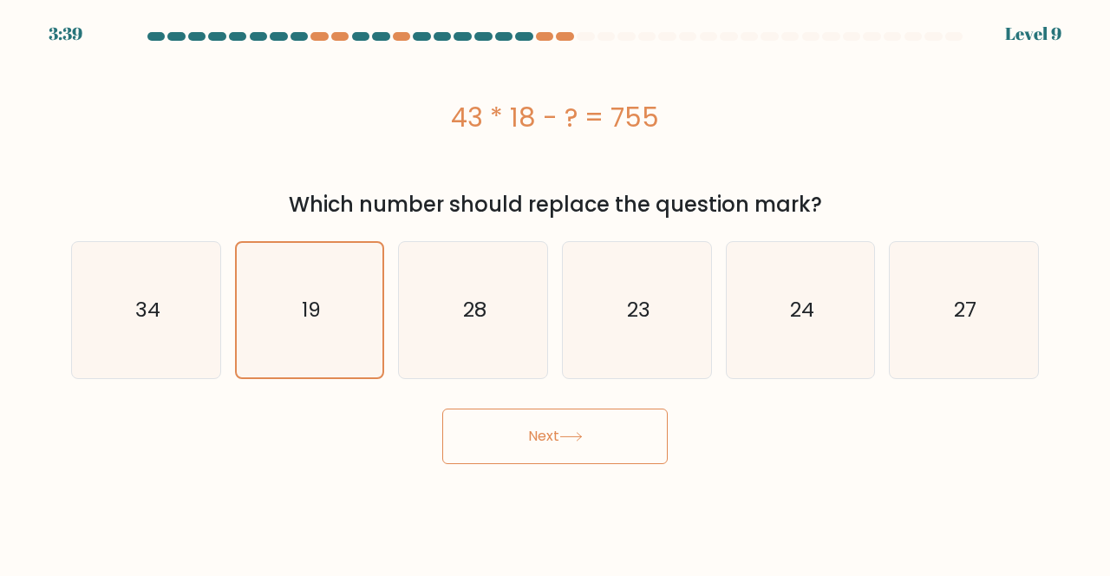
click at [555, 440] on button "Next" at bounding box center [555, 437] width 226 height 56
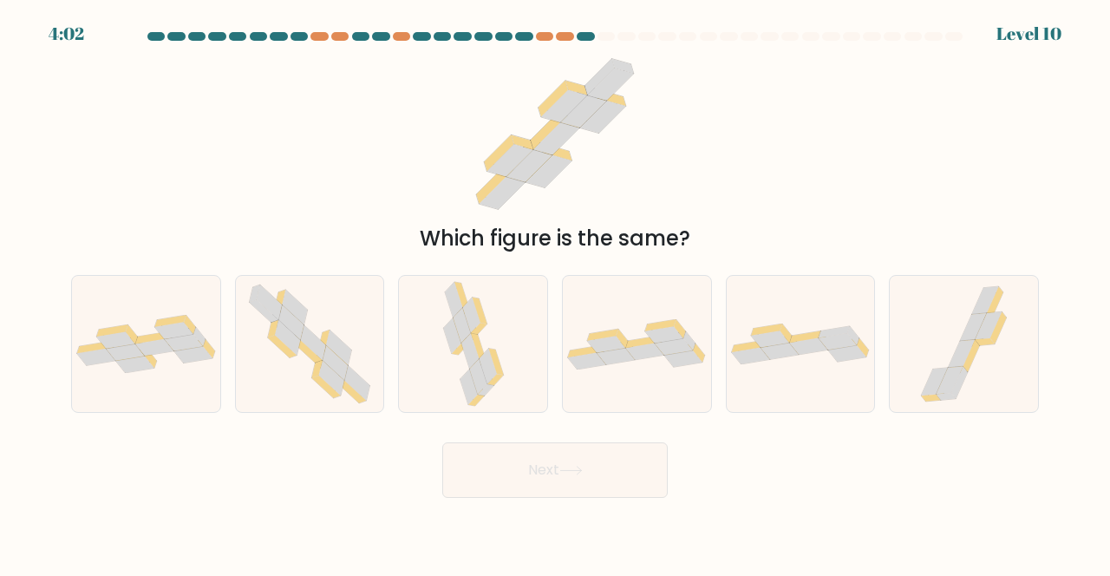
click at [313, 402] on icon at bounding box center [309, 344] width 139 height 136
click at [555, 292] on input "b." at bounding box center [555, 290] width 1 height 4
radio input "true"
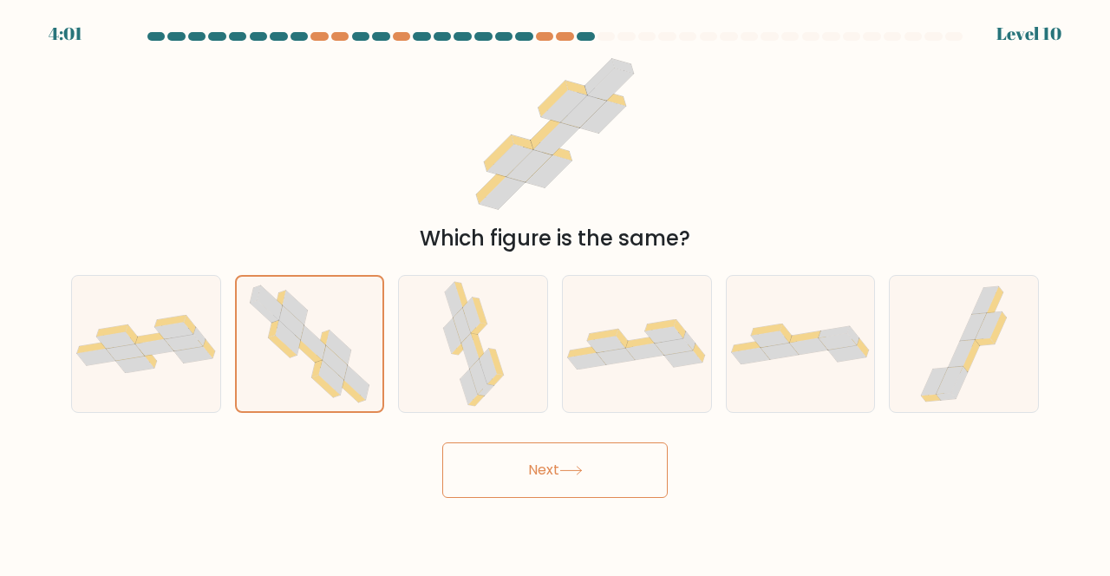
click at [475, 498] on button "Next" at bounding box center [555, 470] width 226 height 56
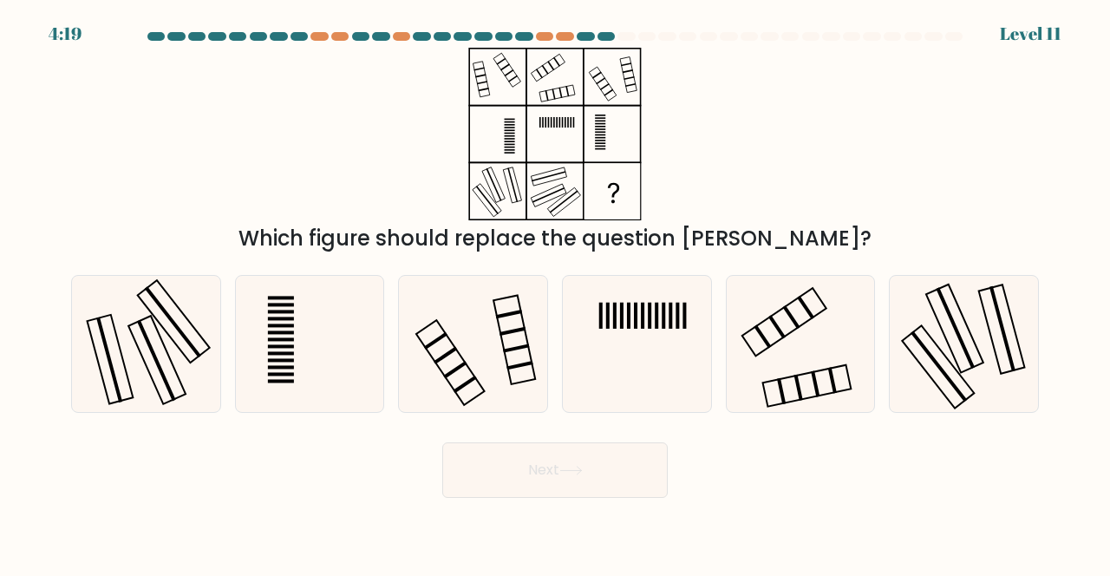
click at [164, 394] on rect at bounding box center [156, 360] width 39 height 81
click at [555, 292] on input "a." at bounding box center [555, 290] width 1 height 4
radio input "true"
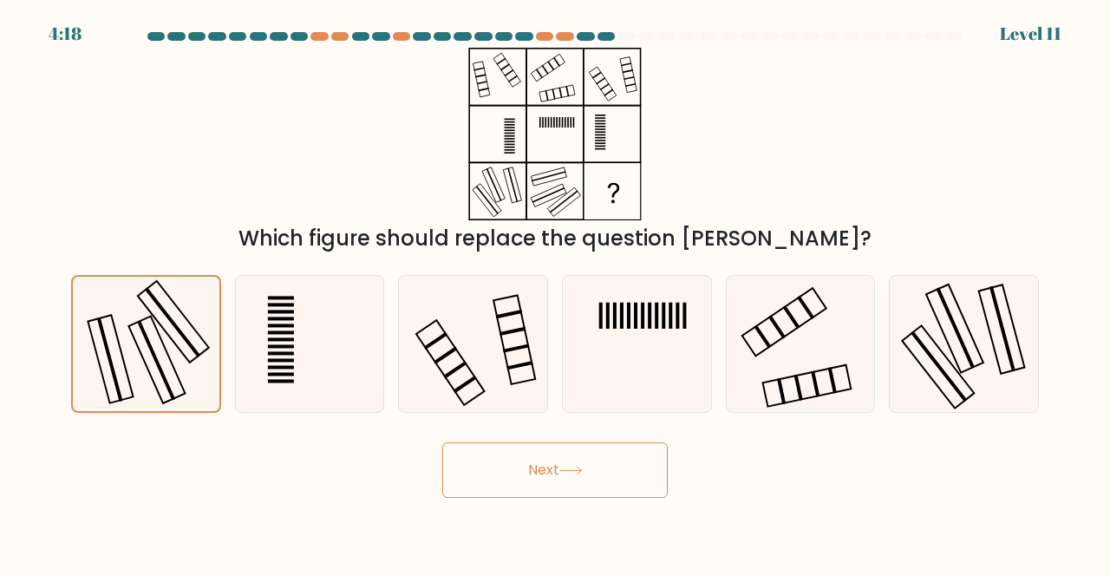
click at [500, 498] on button "Next" at bounding box center [555, 470] width 226 height 56
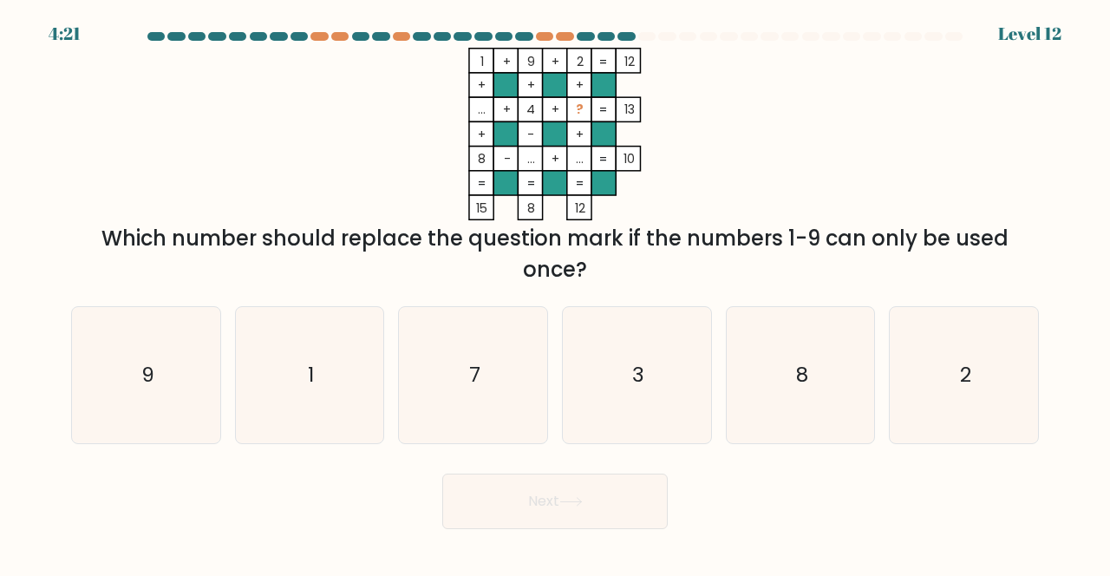
click at [649, 409] on icon "3" at bounding box center [637, 375] width 136 height 136
click at [556, 292] on input "d. 3" at bounding box center [555, 290] width 1 height 4
radio input "true"
click at [568, 524] on button "Next" at bounding box center [555, 502] width 226 height 56
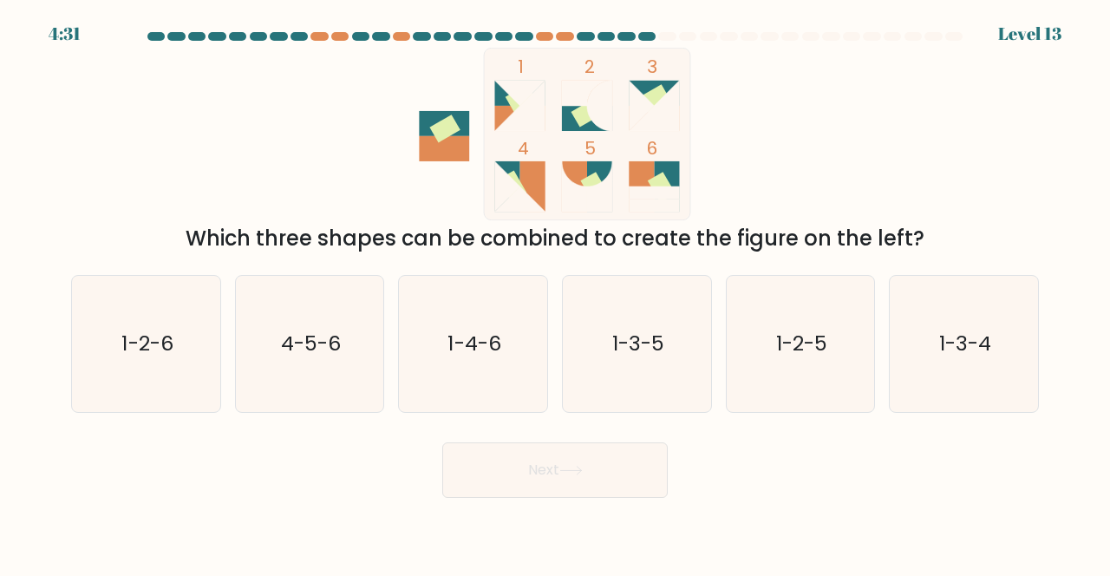
click at [475, 377] on icon "1-4-6" at bounding box center [473, 344] width 136 height 136
click at [555, 292] on input "c. 1-4-6" at bounding box center [555, 290] width 1 height 4
radio input "true"
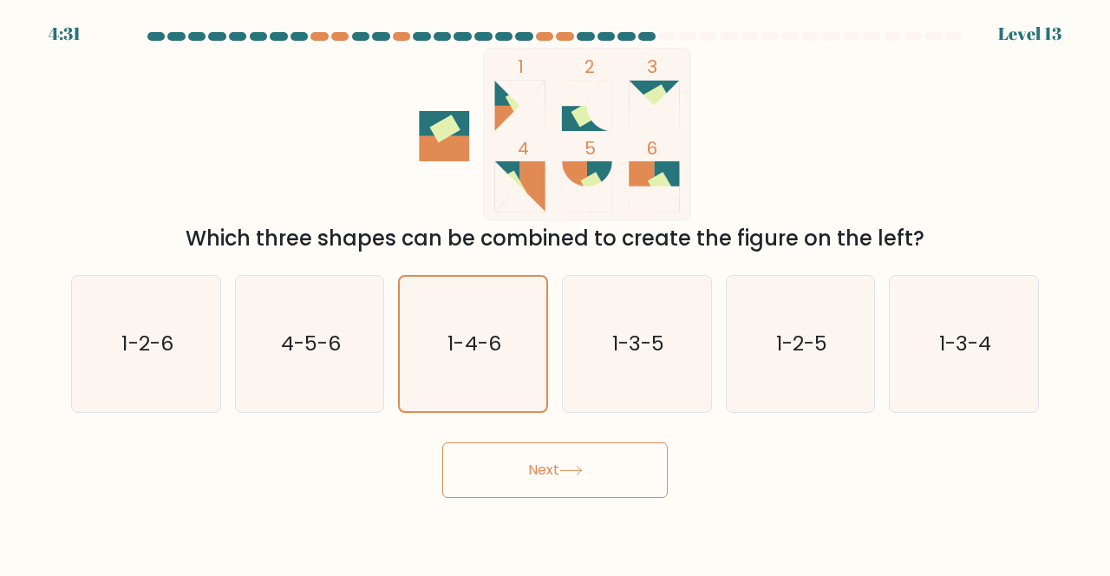
click at [576, 478] on button "Next" at bounding box center [555, 470] width 226 height 56
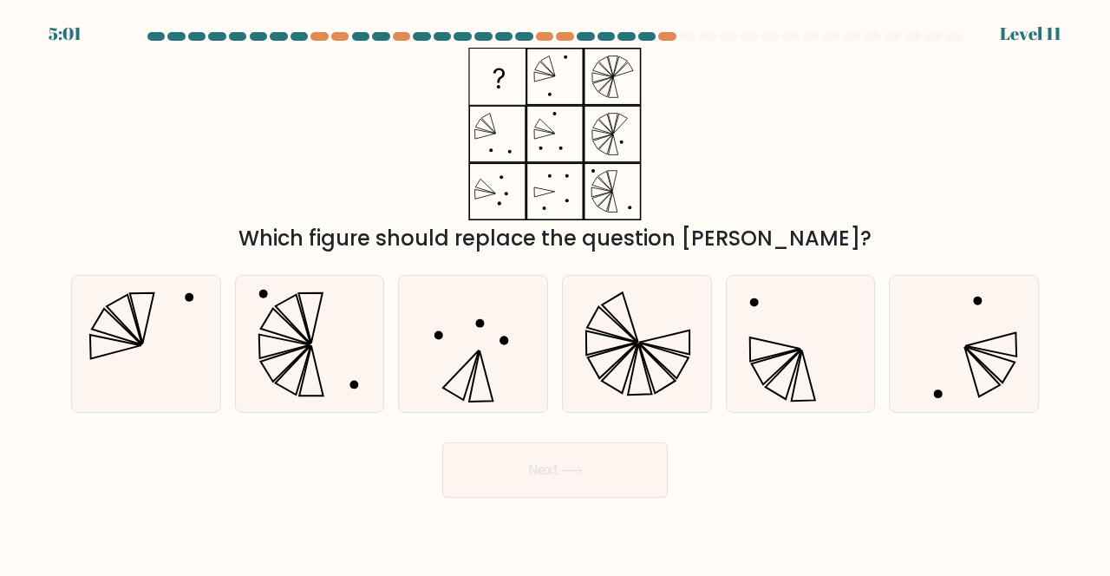
click at [153, 395] on icon at bounding box center [146, 344] width 136 height 136
click at [555, 292] on input "a." at bounding box center [555, 290] width 1 height 4
radio input "true"
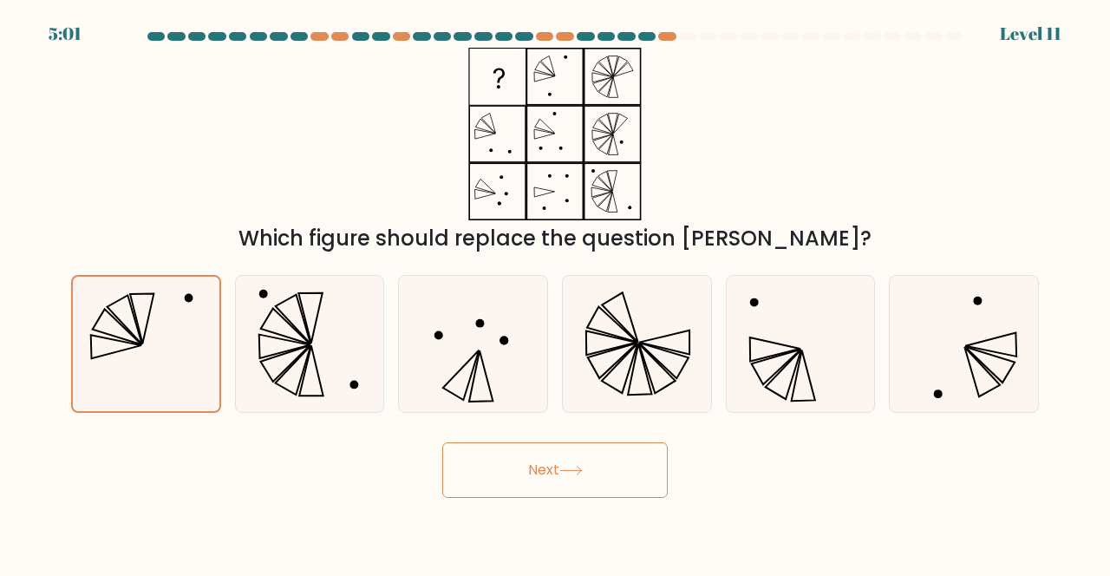
click at [550, 498] on button "Next" at bounding box center [555, 470] width 226 height 56
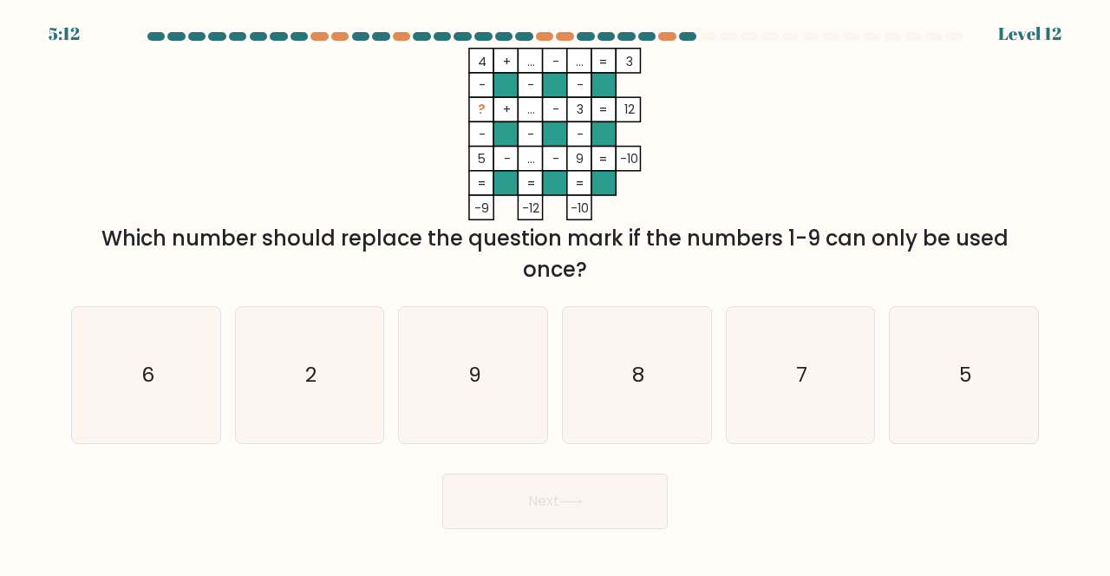
click at [793, 418] on icon "7" at bounding box center [801, 375] width 136 height 136
click at [556, 292] on input "e. 7" at bounding box center [555, 290] width 1 height 4
radio input "true"
click at [585, 529] on button "Next" at bounding box center [555, 502] width 226 height 56
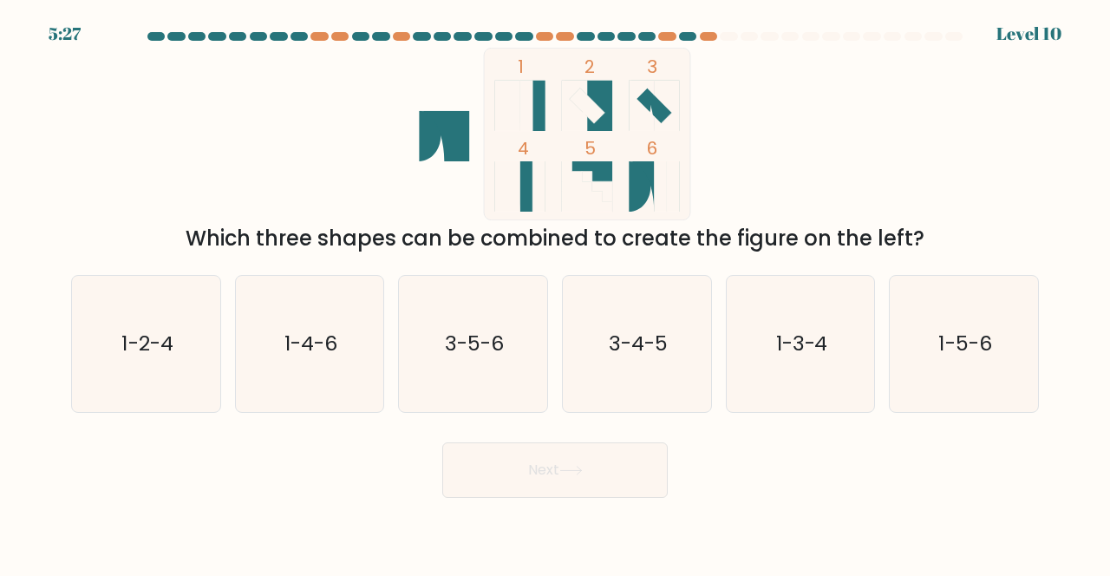
click at [316, 402] on icon "1-4-6" at bounding box center [310, 344] width 136 height 136
click at [555, 292] on input "b. 1-4-6" at bounding box center [555, 290] width 1 height 4
radio input "true"
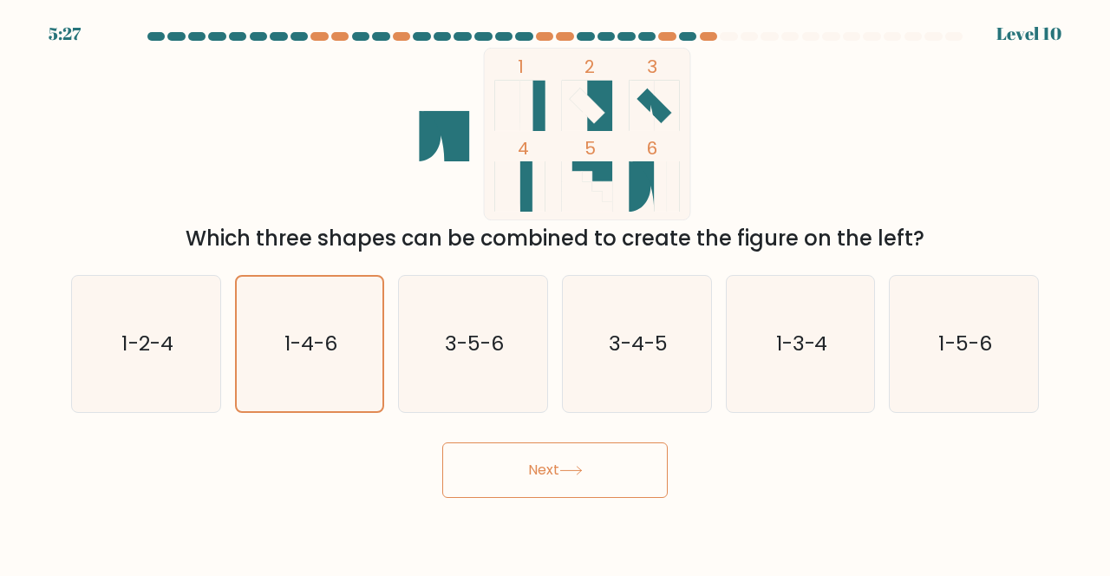
click at [588, 498] on button "Next" at bounding box center [555, 470] width 226 height 56
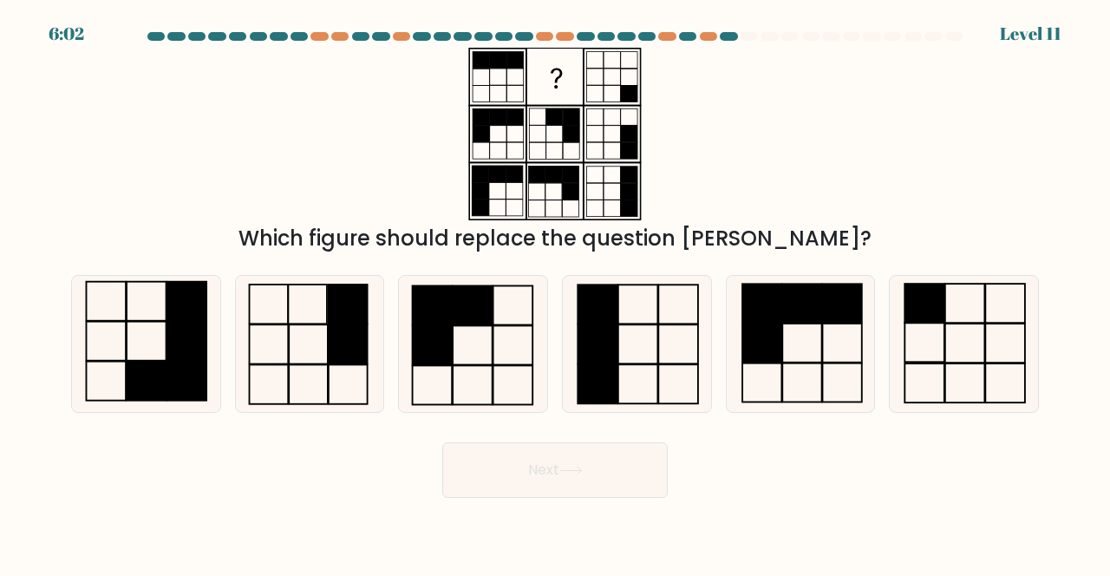
click at [647, 411] on icon at bounding box center [637, 344] width 136 height 136
click at [556, 292] on input "d." at bounding box center [555, 290] width 1 height 4
radio input "true"
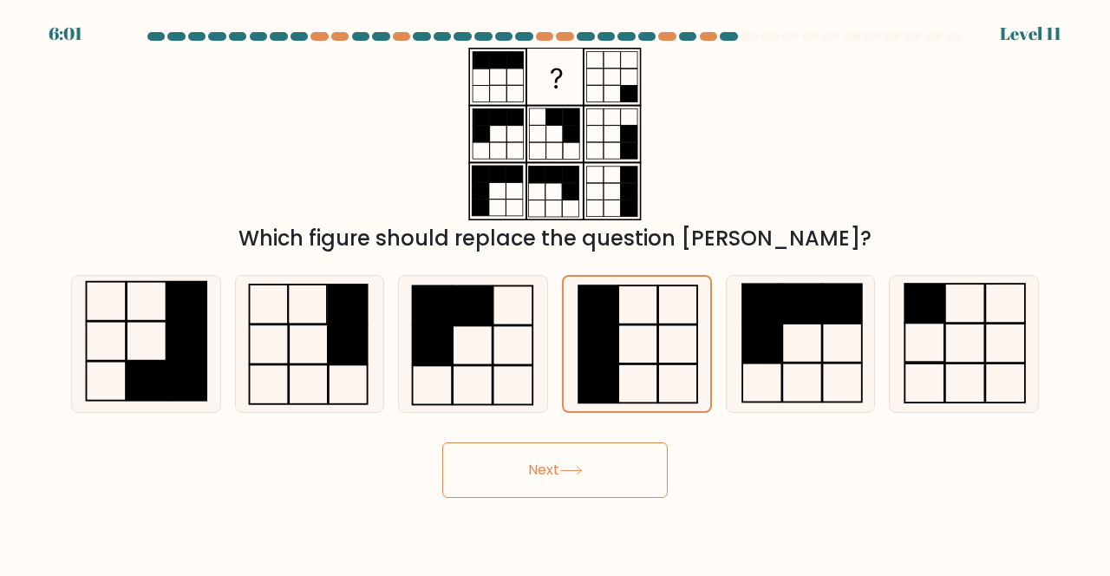
click at [593, 498] on button "Next" at bounding box center [555, 470] width 226 height 56
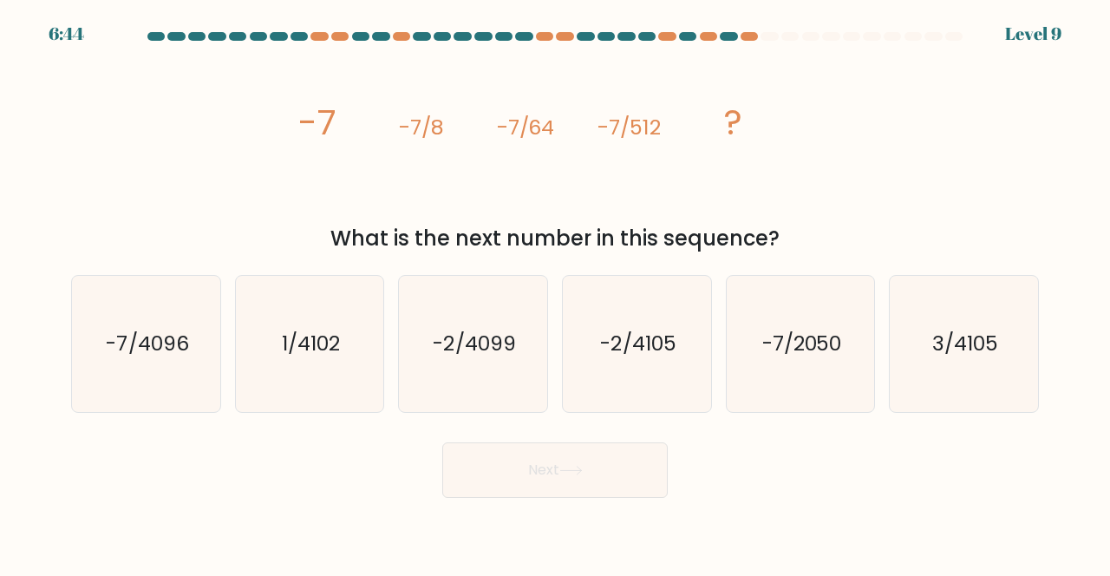
click at [782, 358] on text "-7/2050" at bounding box center [802, 344] width 80 height 29
click at [556, 292] on input "e. -7/2050" at bounding box center [555, 290] width 1 height 4
radio input "true"
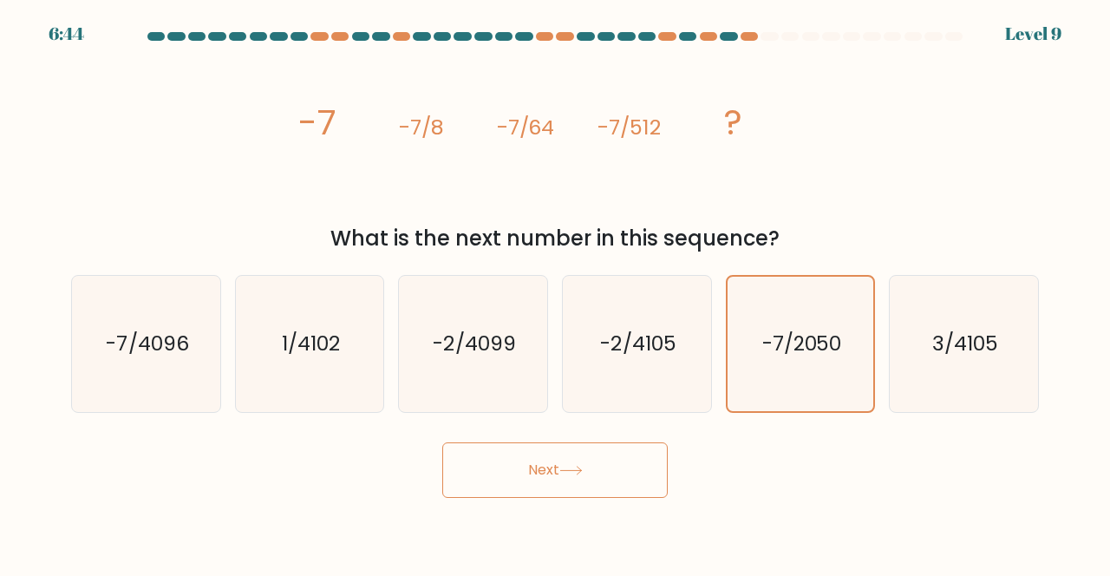
click at [541, 522] on body "6:44 Level 9" at bounding box center [555, 288] width 1110 height 576
click at [149, 386] on icon "-7/4096" at bounding box center [146, 344] width 136 height 136
click at [555, 292] on input "a. -7/4096" at bounding box center [555, 290] width 1 height 4
radio input "true"
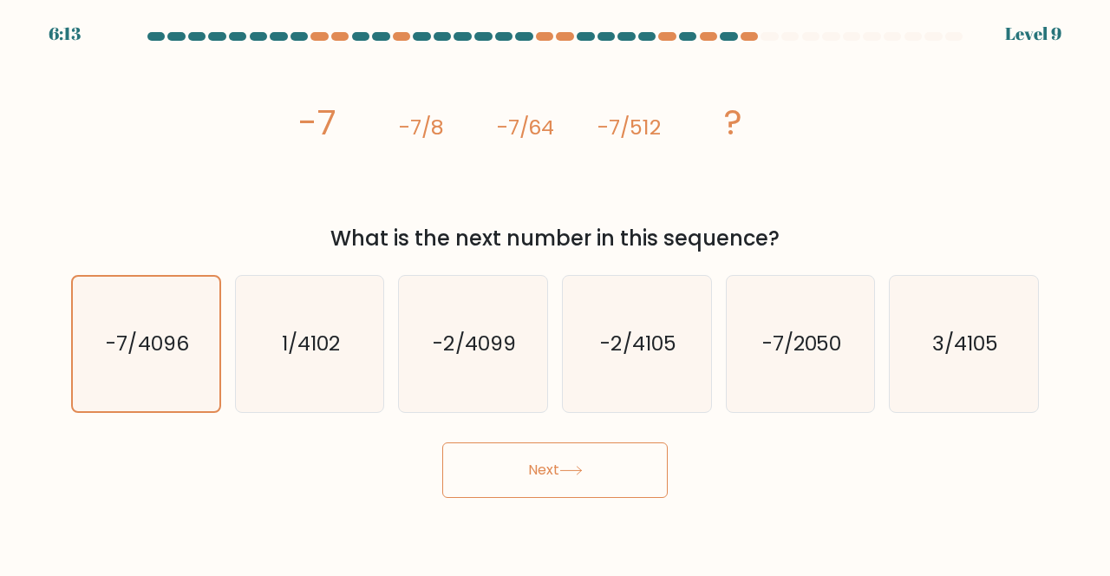
click at [642, 492] on button "Next" at bounding box center [555, 470] width 226 height 56
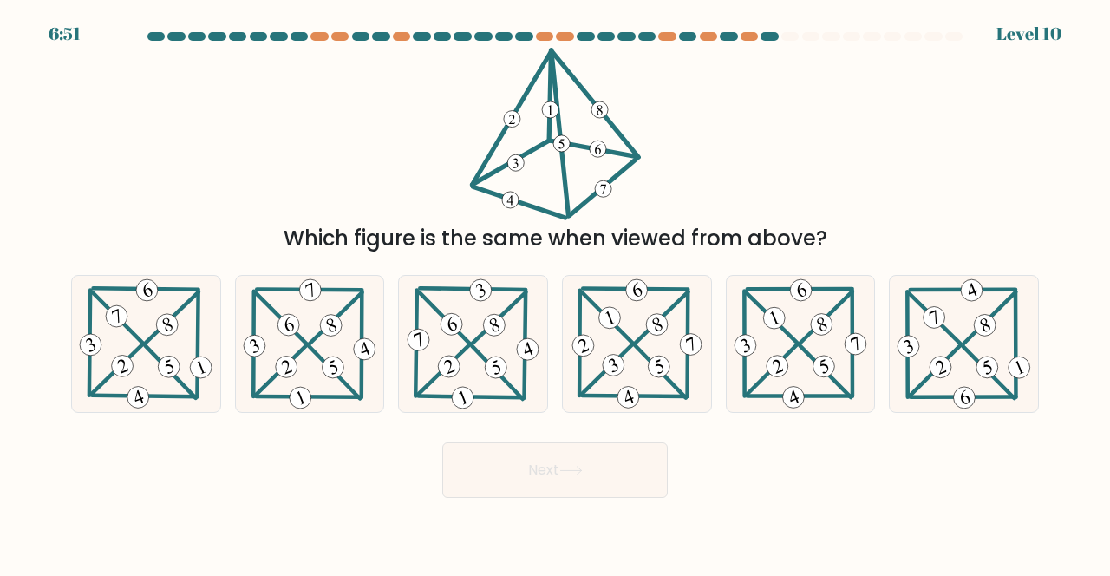
click at [807, 404] on icon at bounding box center [800, 344] width 139 height 136
click at [556, 292] on input "e." at bounding box center [555, 290] width 1 height 4
radio input "true"
click at [618, 467] on button "Next" at bounding box center [555, 470] width 226 height 56
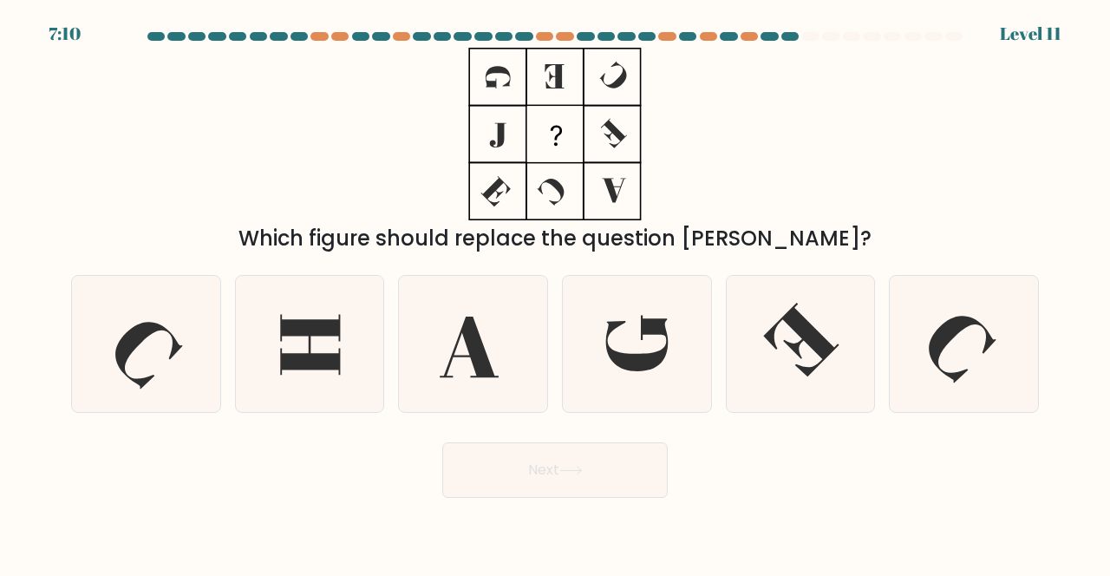
click at [316, 376] on icon at bounding box center [310, 345] width 60 height 61
click at [555, 292] on input "b." at bounding box center [555, 290] width 1 height 4
radio input "true"
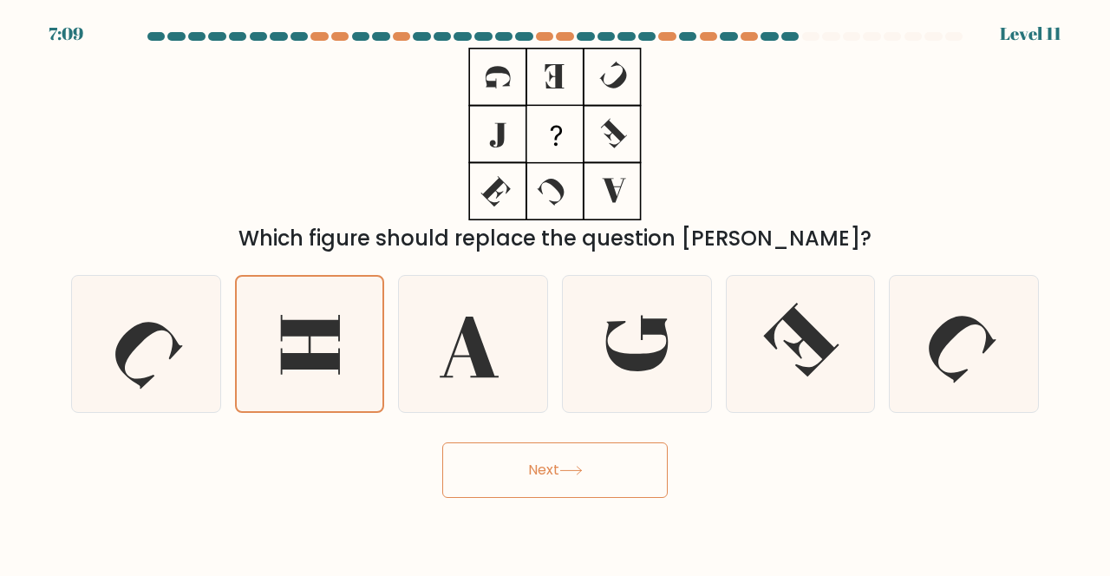
click at [527, 489] on button "Next" at bounding box center [555, 470] width 226 height 56
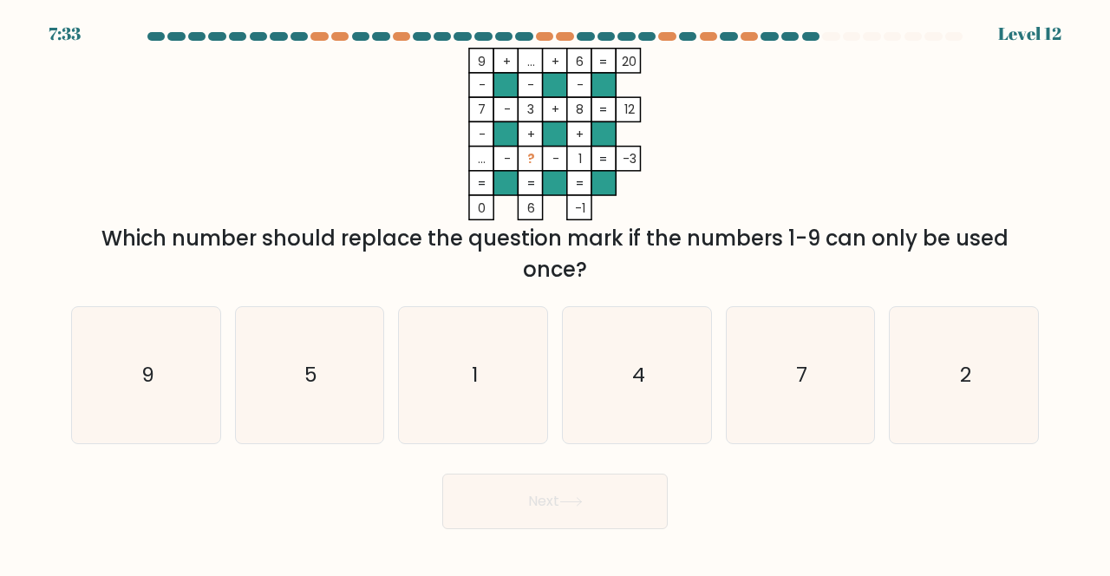
click at [801, 413] on icon "7" at bounding box center [801, 375] width 136 height 136
click at [556, 292] on input "e. 7" at bounding box center [555, 290] width 1 height 4
radio input "true"
click at [641, 511] on button "Next" at bounding box center [555, 502] width 226 height 56
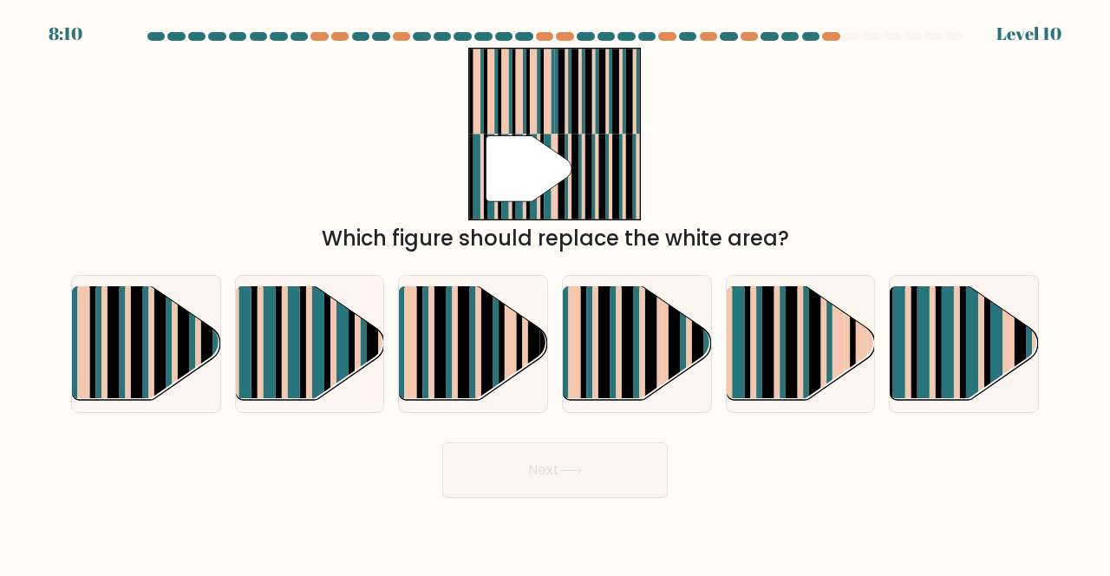
click at [998, 350] on rect at bounding box center [997, 357] width 12 height 147
click at [556, 292] on input "f." at bounding box center [555, 290] width 1 height 4
radio input "true"
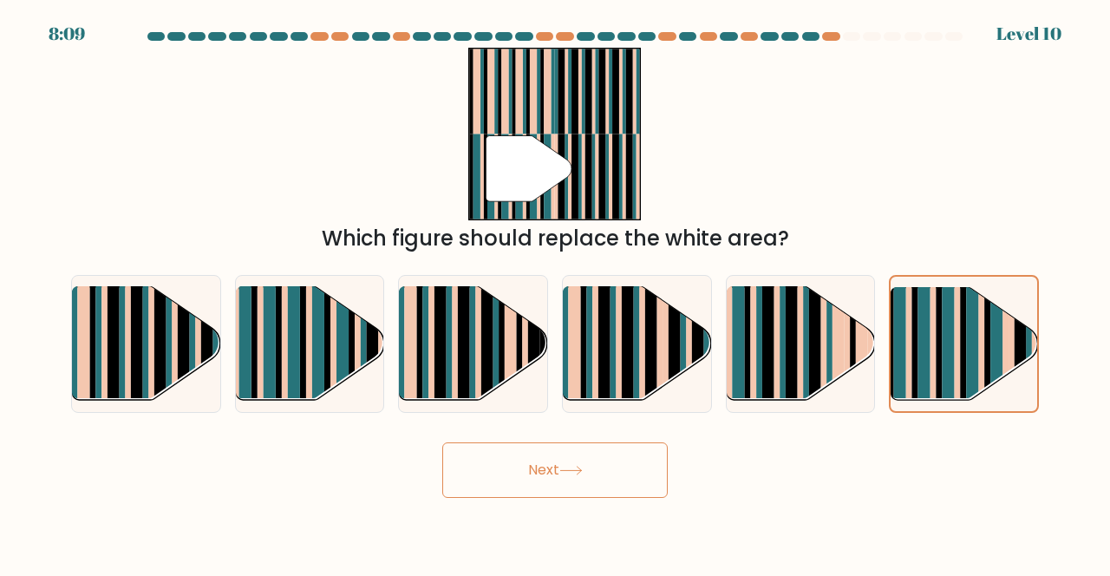
click at [686, 498] on div "Next" at bounding box center [555, 466] width 989 height 64
click at [657, 497] on button "Next" at bounding box center [555, 470] width 226 height 56
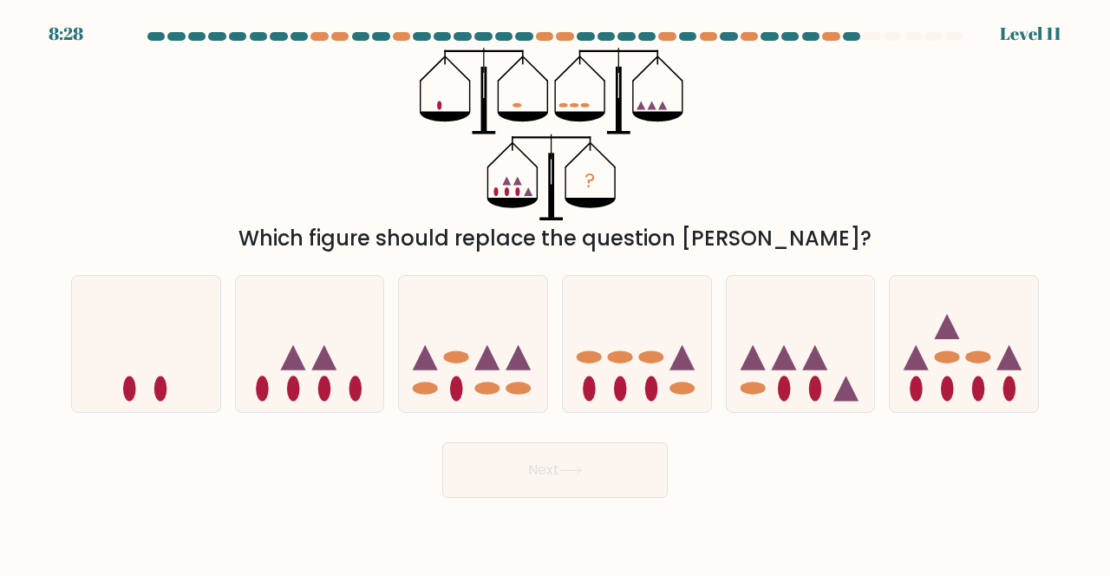
click at [659, 399] on icon at bounding box center [637, 344] width 148 height 122
click at [556, 292] on input "d." at bounding box center [555, 290] width 1 height 4
radio input "true"
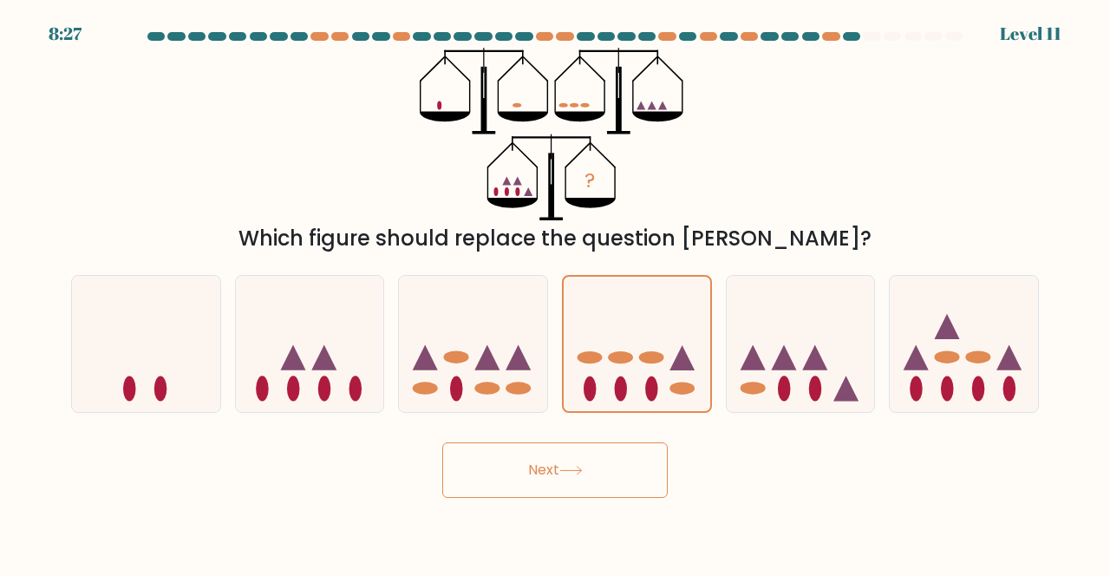
click at [633, 496] on button "Next" at bounding box center [555, 470] width 226 height 56
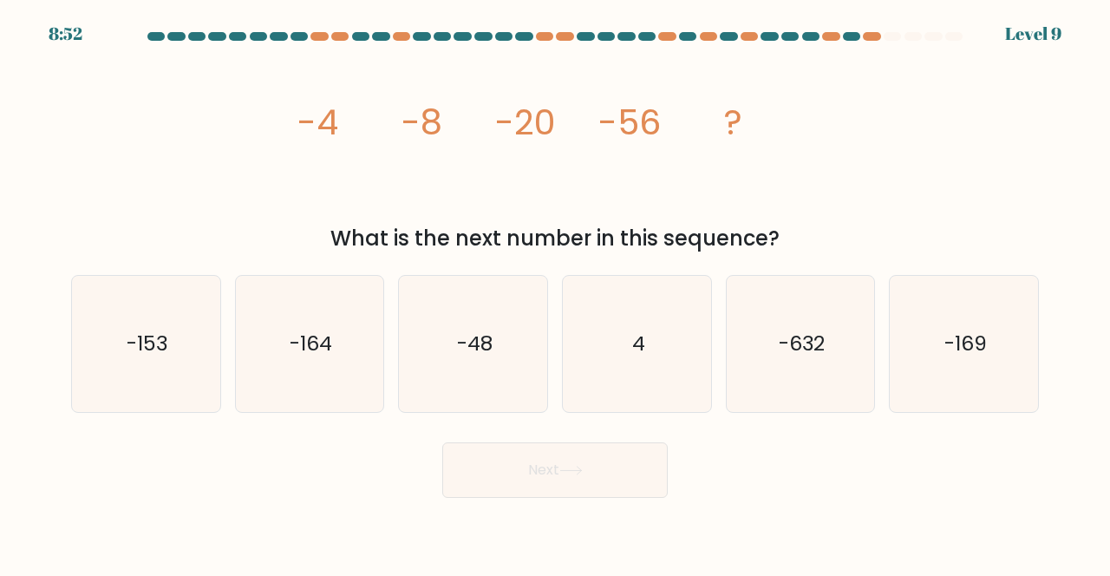
click at [655, 344] on icon "4" at bounding box center [637, 344] width 136 height 136
click at [556, 292] on input "d. 4" at bounding box center [555, 290] width 1 height 4
radio input "true"
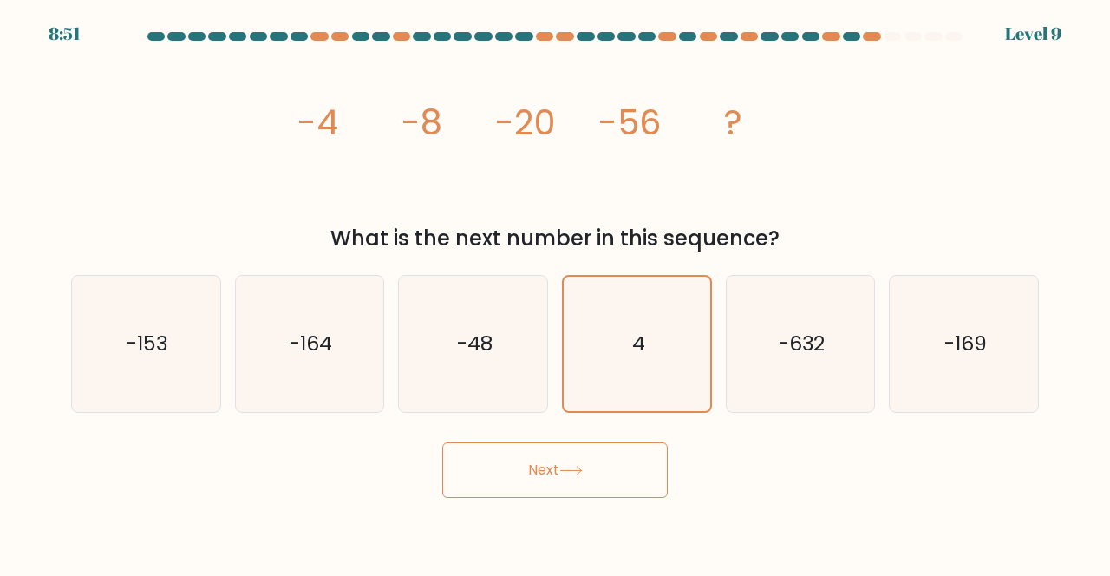
click at [559, 498] on button "Next" at bounding box center [555, 470] width 226 height 56
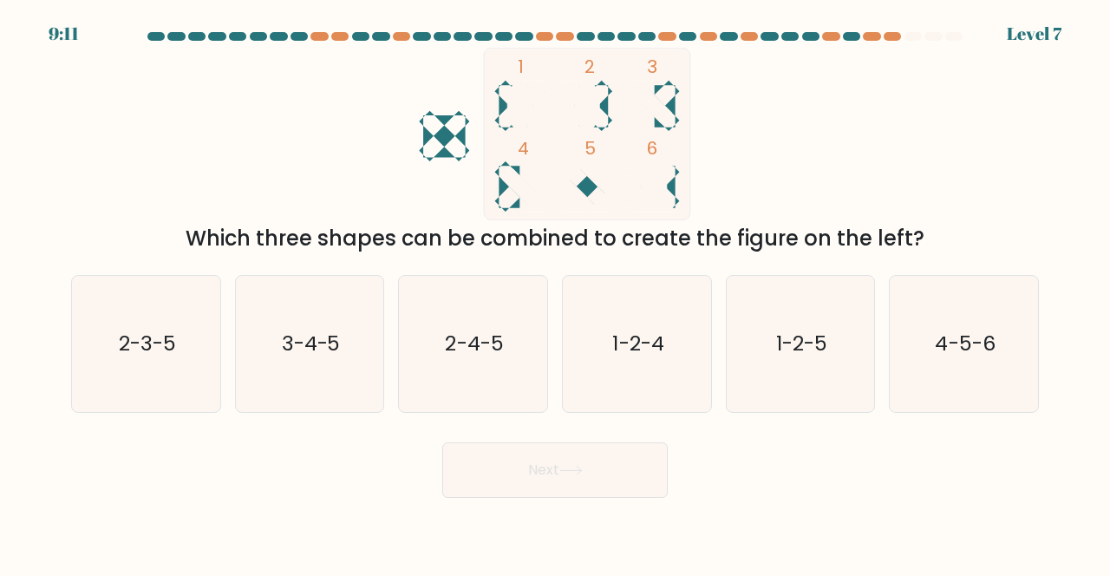
click at [816, 358] on text "1-2-5" at bounding box center [801, 344] width 51 height 29
click at [556, 292] on input "e. 1-2-5" at bounding box center [555, 290] width 1 height 4
radio input "true"
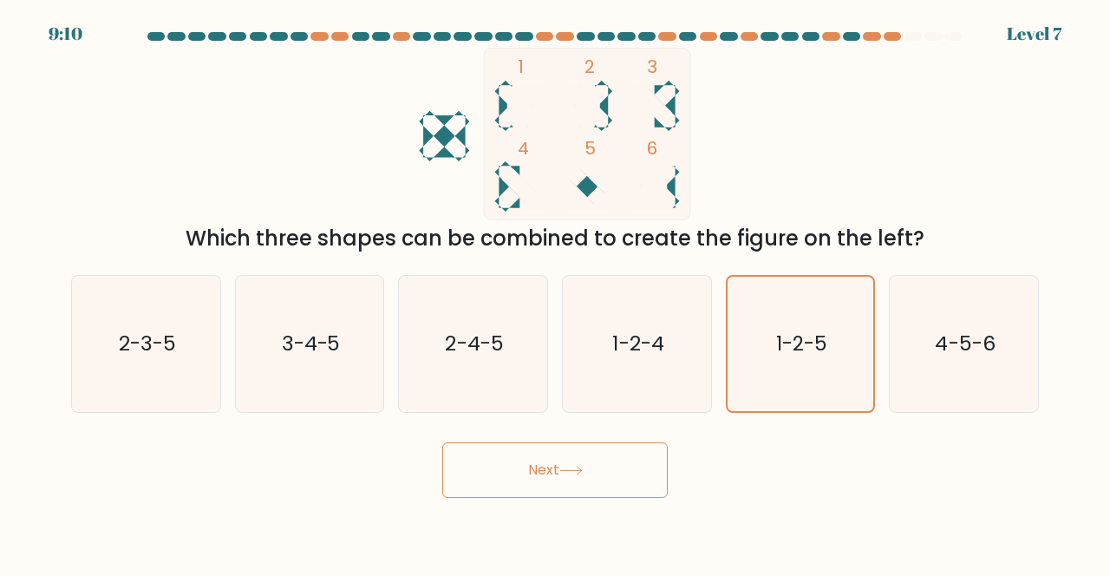
click at [571, 475] on icon at bounding box center [570, 471] width 23 height 10
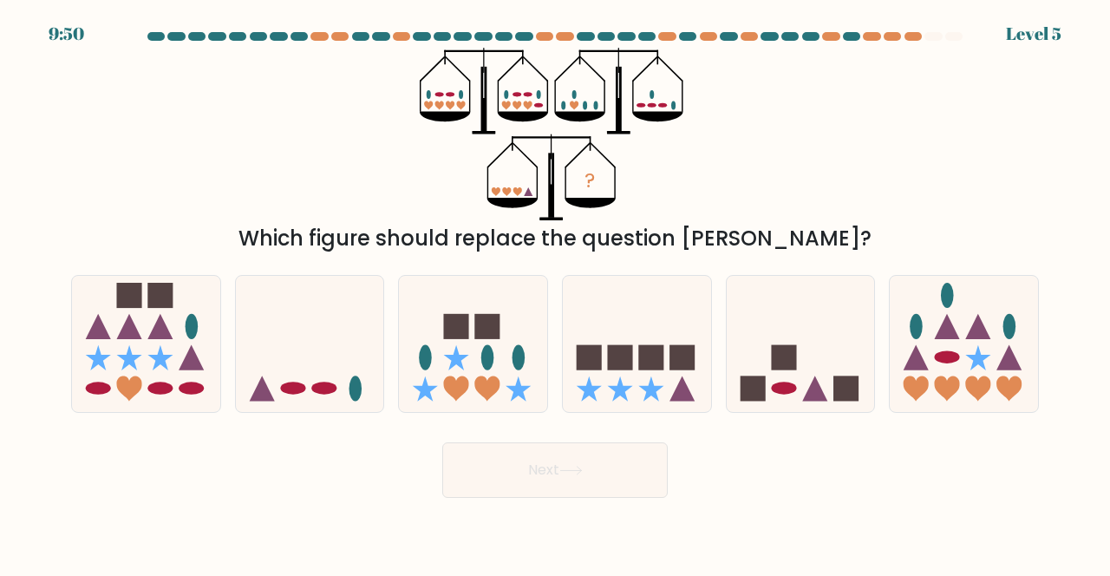
click at [494, 390] on icon at bounding box center [473, 344] width 148 height 122
click at [555, 292] on input "c." at bounding box center [555, 290] width 1 height 4
radio input "true"
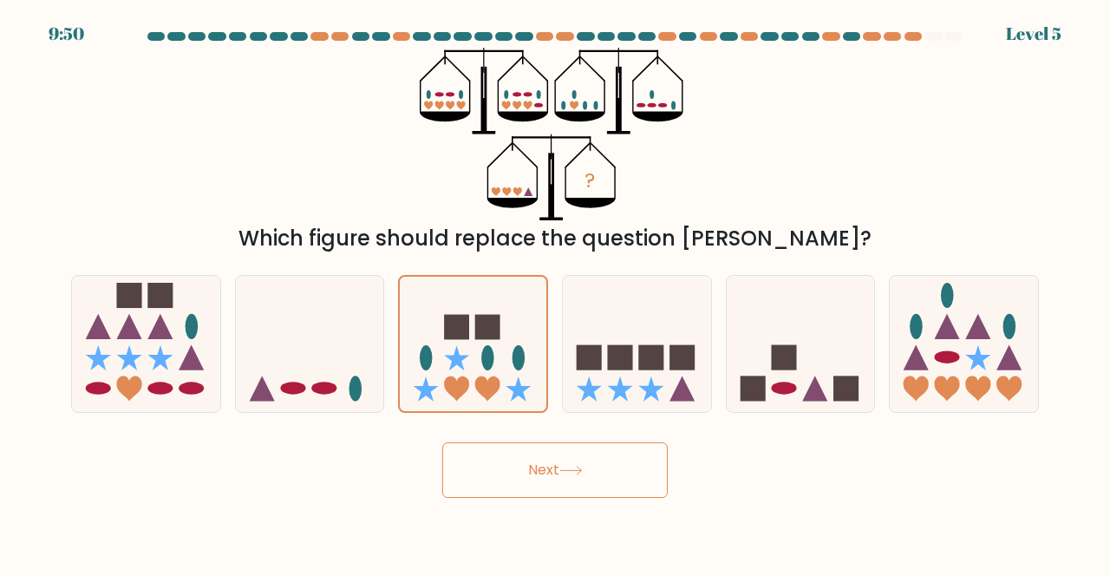
click at [566, 498] on button "Next" at bounding box center [555, 470] width 226 height 56
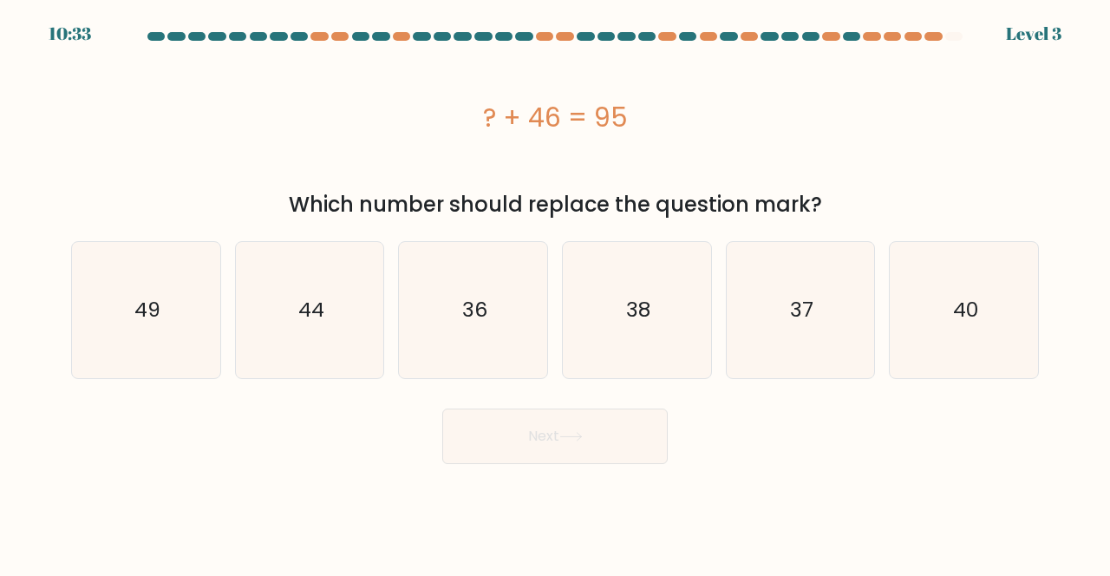
click at [619, 342] on icon "38" at bounding box center [637, 310] width 136 height 136
click at [556, 292] on input "d. 38" at bounding box center [555, 290] width 1 height 4
radio input "true"
click at [563, 460] on button "Next" at bounding box center [555, 437] width 226 height 56
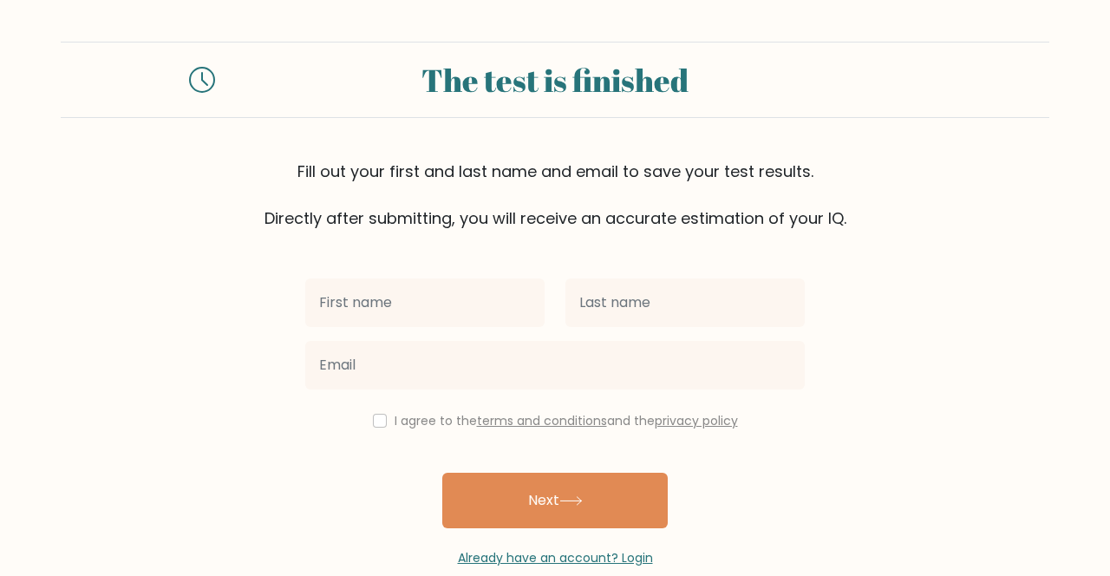
click at [474, 323] on input "text" at bounding box center [424, 302] width 239 height 49
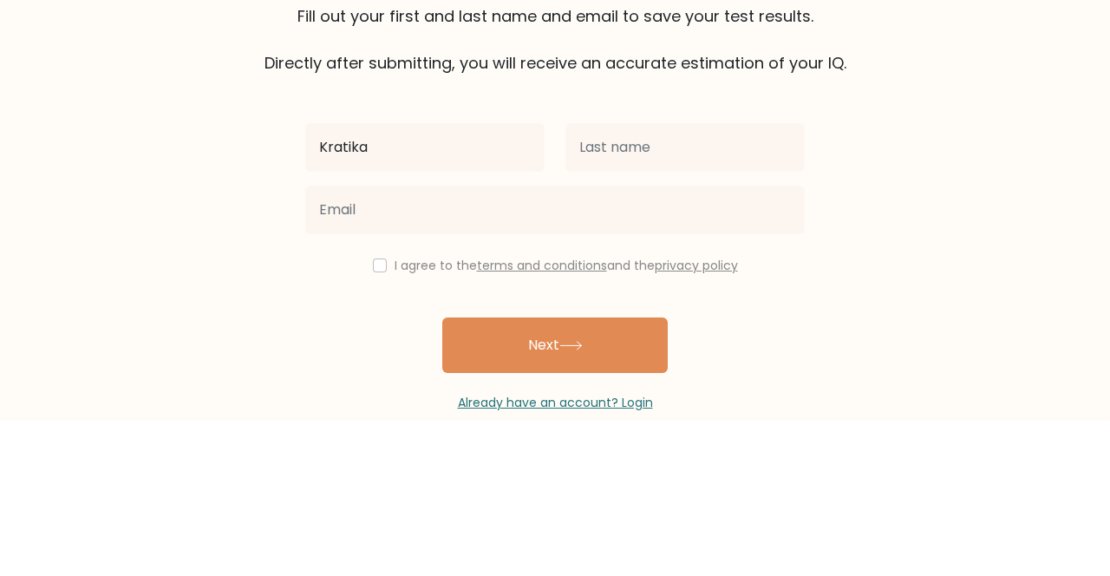
type input "Kratika"
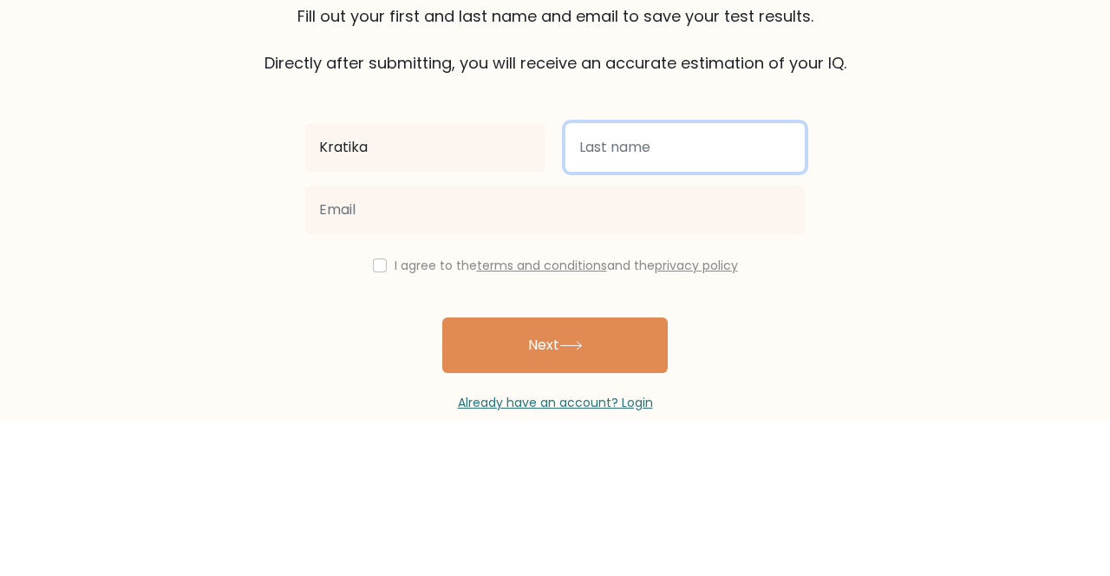
click at [687, 303] on input "text" at bounding box center [685, 302] width 239 height 49
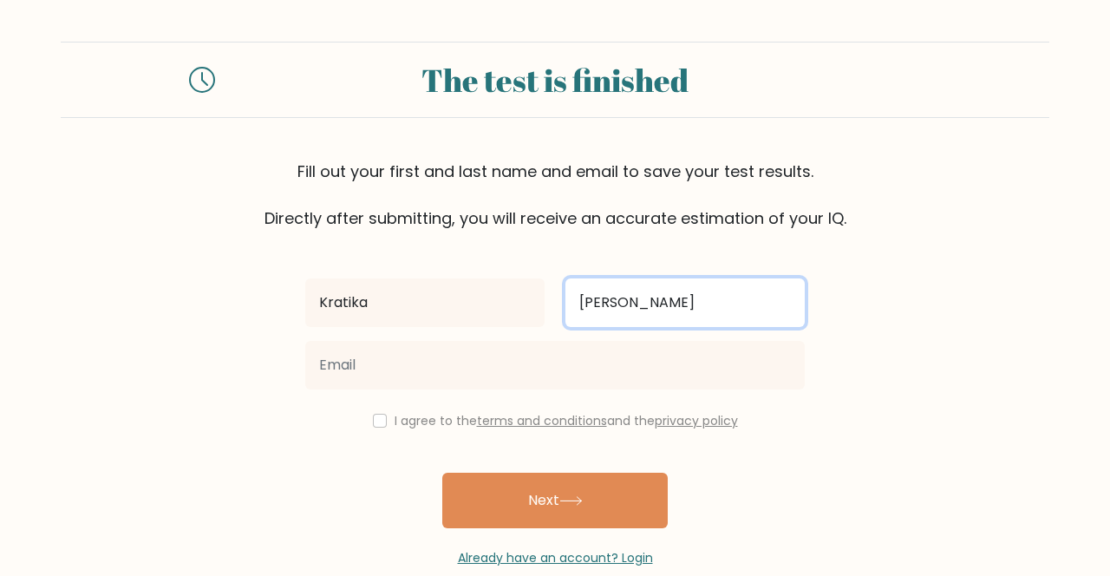
type input "Sachan"
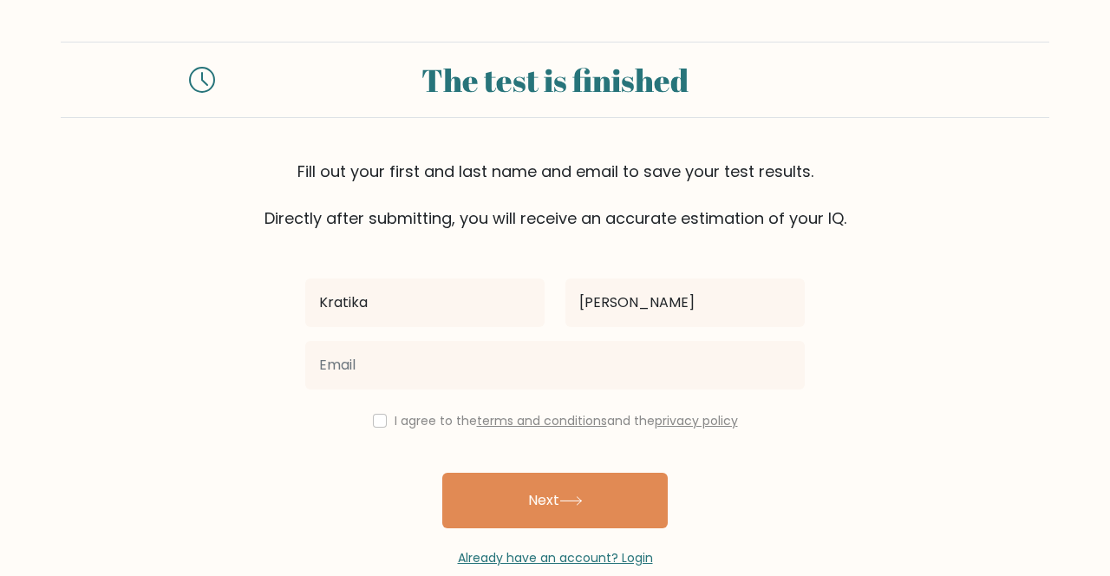
click at [619, 503] on button "Next" at bounding box center [555, 501] width 226 height 56
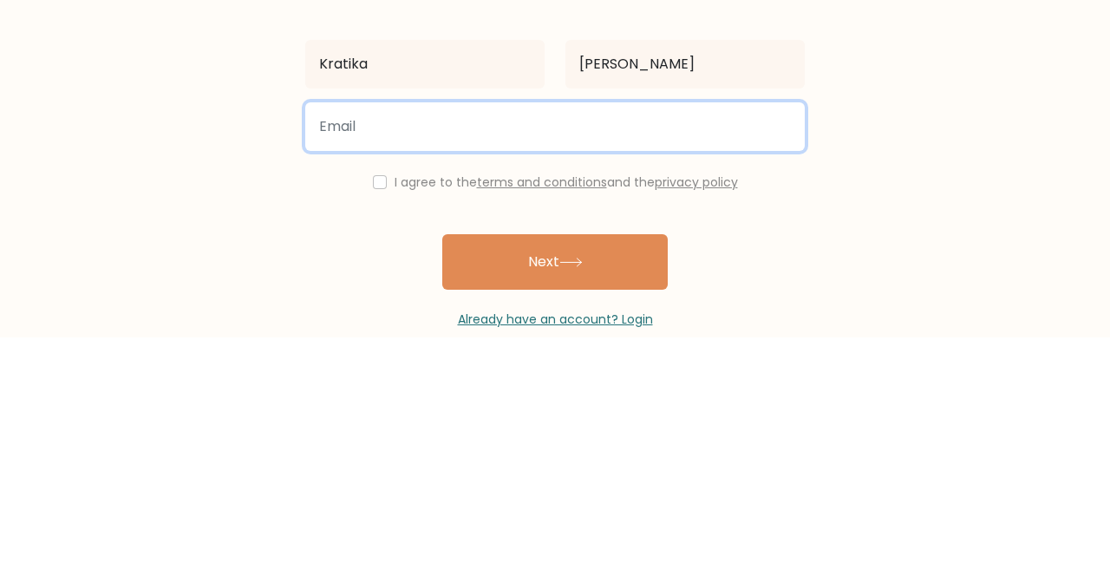
type input "e"
click at [442, 473] on button "Next" at bounding box center [555, 501] width 226 height 56
type input "r"
type input "anuj0652@gmail.com"
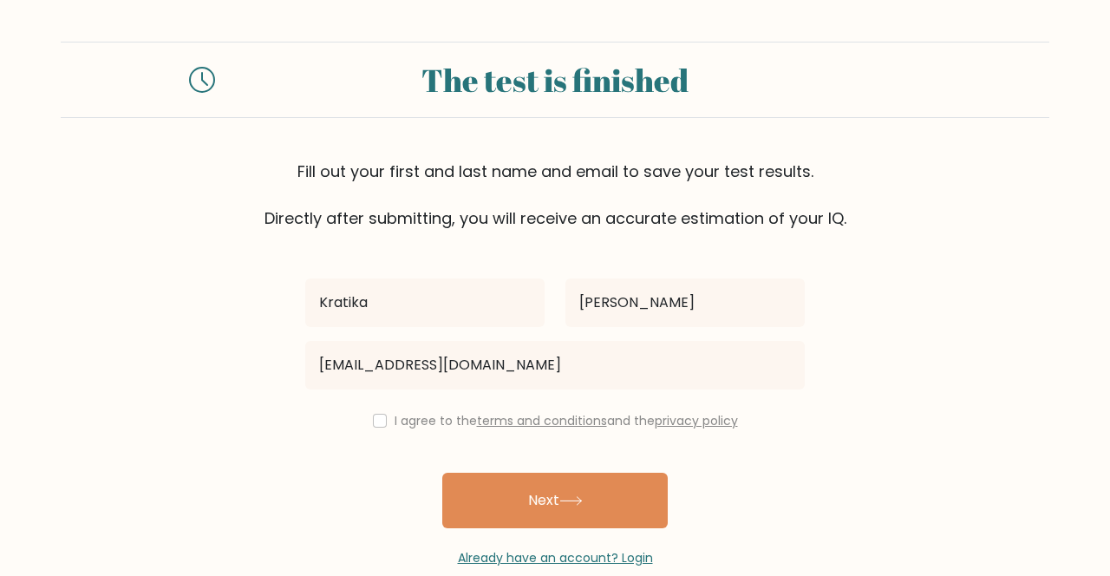
click at [615, 521] on button "Next" at bounding box center [555, 501] width 226 height 56
click at [373, 421] on input "checkbox" at bounding box center [380, 421] width 14 height 14
checkbox input "true"
click at [631, 523] on button "Next" at bounding box center [555, 501] width 226 height 56
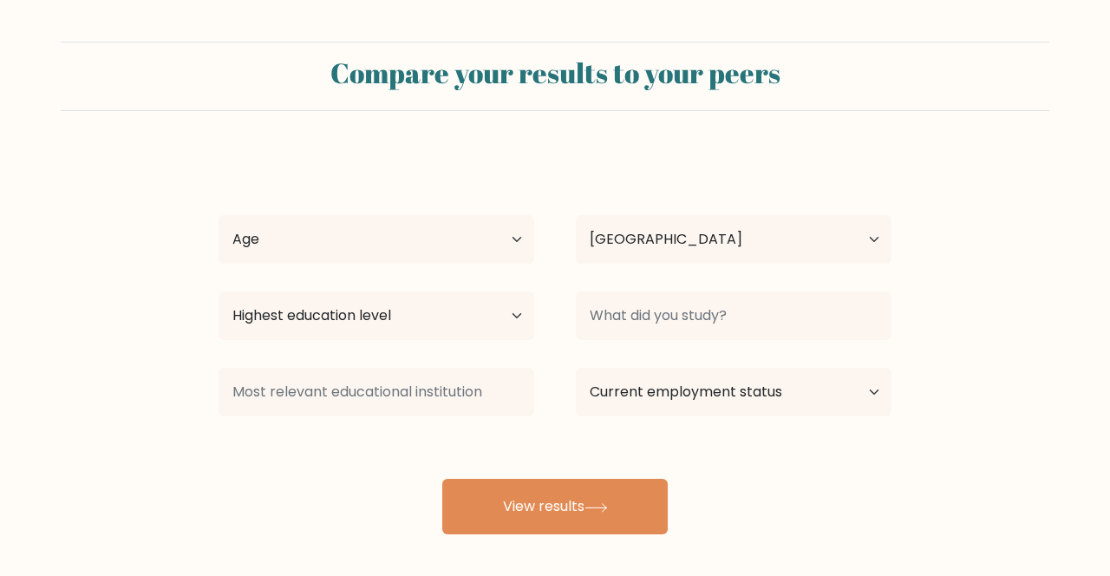
select select "IN"
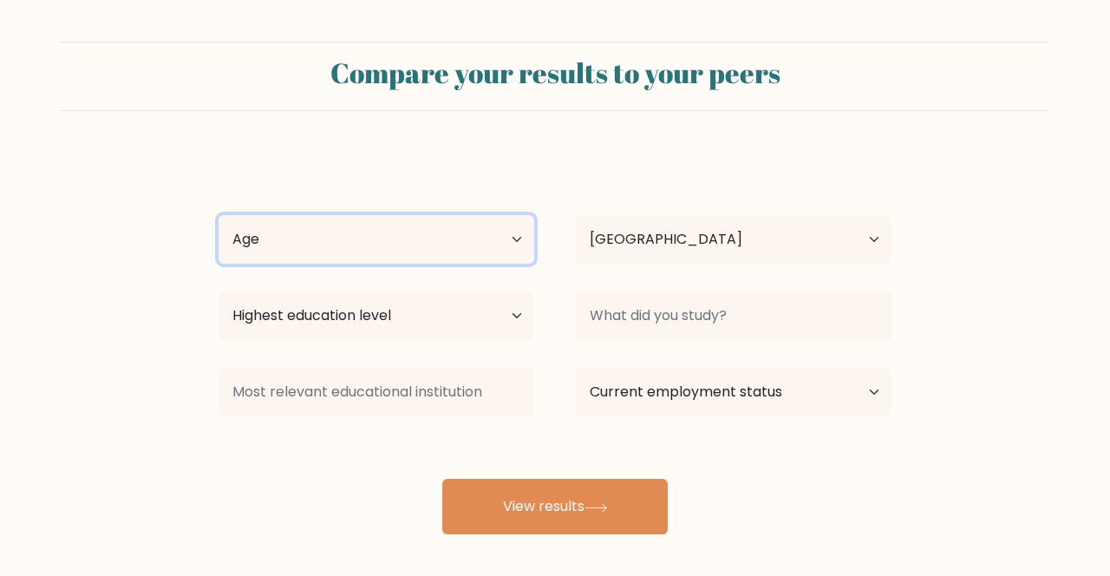
click at [507, 241] on select "Age Under 18 years old 18-24 years old 25-34 years old 35-44 years old 45-54 ye…" at bounding box center [377, 239] width 316 height 49
select select "min_18"
click at [219, 215] on select "Age Under 18 years old 18-24 years old 25-34 years old 35-44 years old 45-54 ye…" at bounding box center [377, 239] width 316 height 49
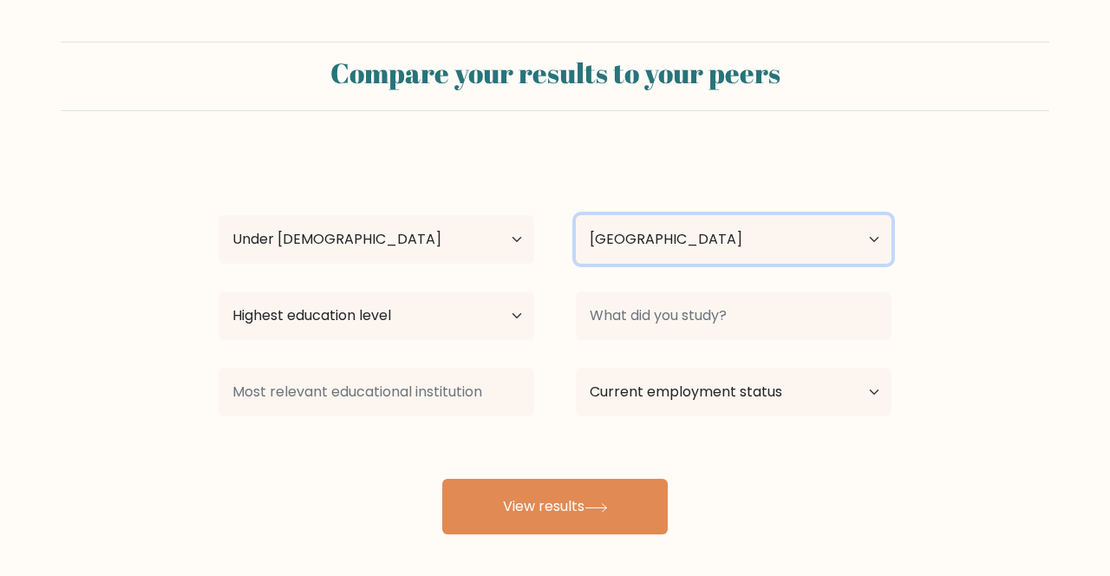
click at [876, 256] on select "Country Afghanistan Albania Algeria American Samoa Andorra Angola Anguilla Anta…" at bounding box center [734, 239] width 316 height 49
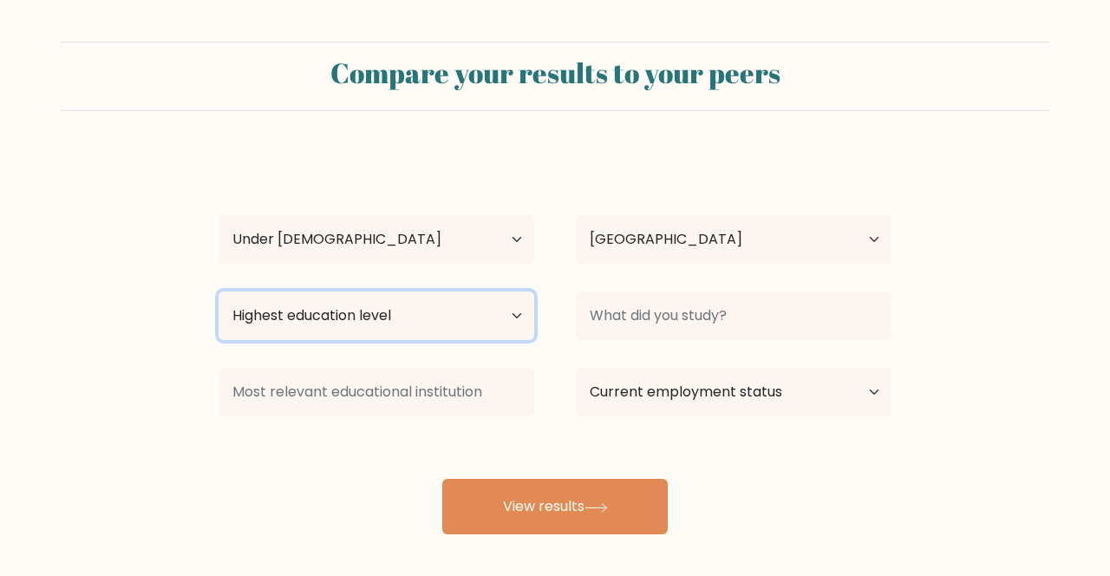
click at [453, 320] on select "Highest education level No schooling Primary Lower Secondary Upper Secondary Oc…" at bounding box center [377, 315] width 316 height 49
select select "lower_secondary"
click at [219, 291] on select "Highest education level No schooling Primary Lower Secondary Upper Secondary Oc…" at bounding box center [377, 315] width 316 height 49
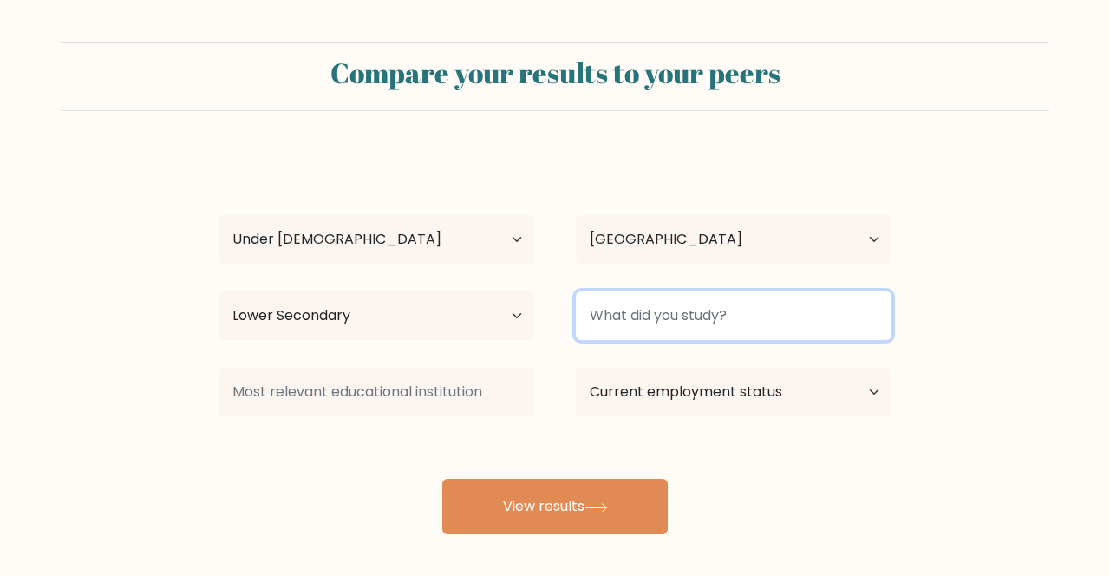
click at [874, 323] on input at bounding box center [734, 315] width 316 height 49
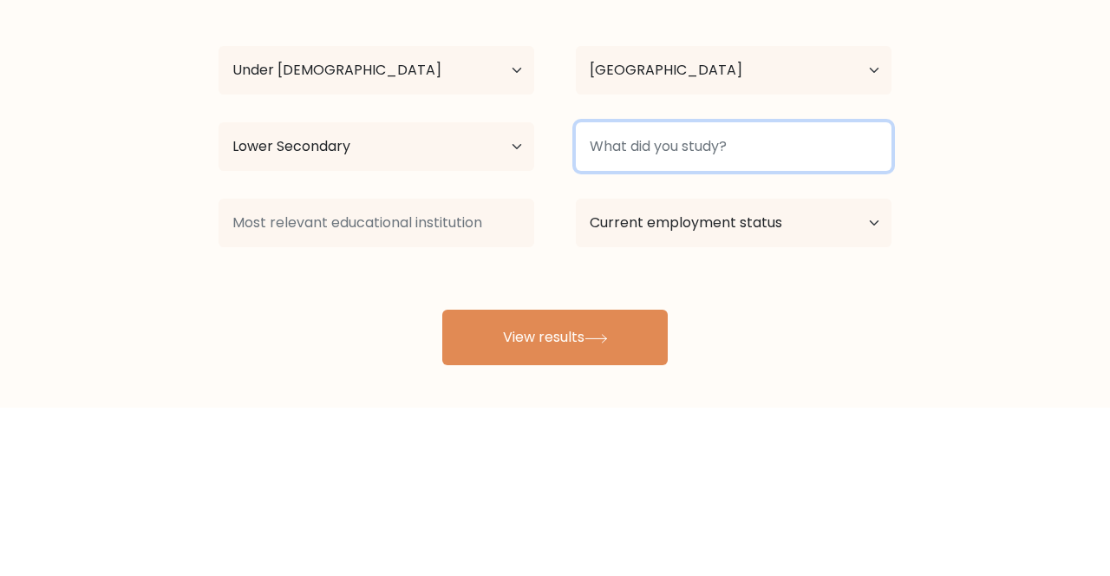
type input "P"
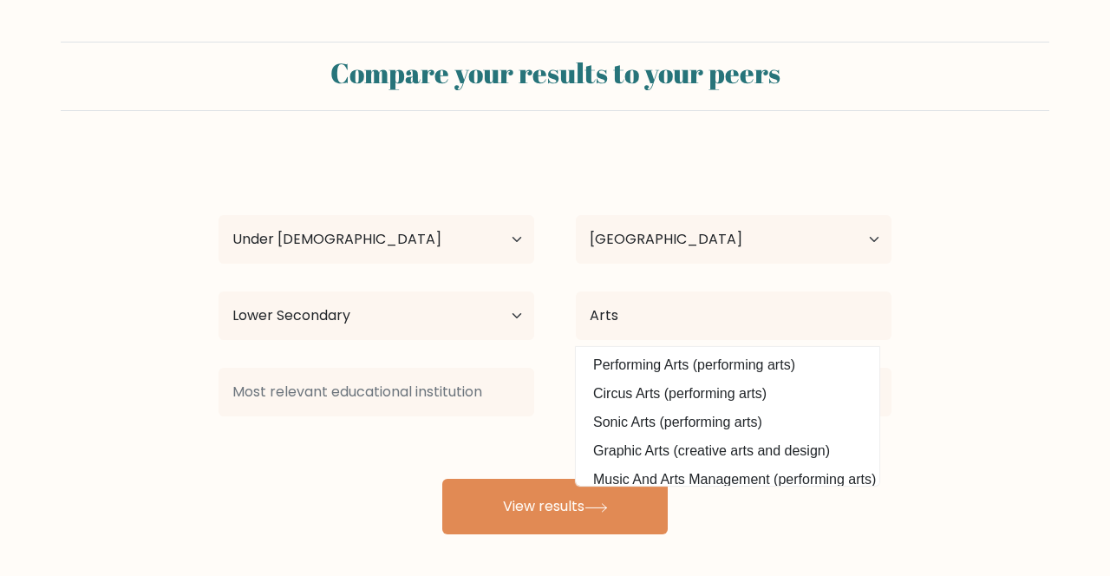
click at [793, 456] on option "Graphic Arts (creative arts and design)" at bounding box center [727, 451] width 295 height 28
type input "Graphic Arts"
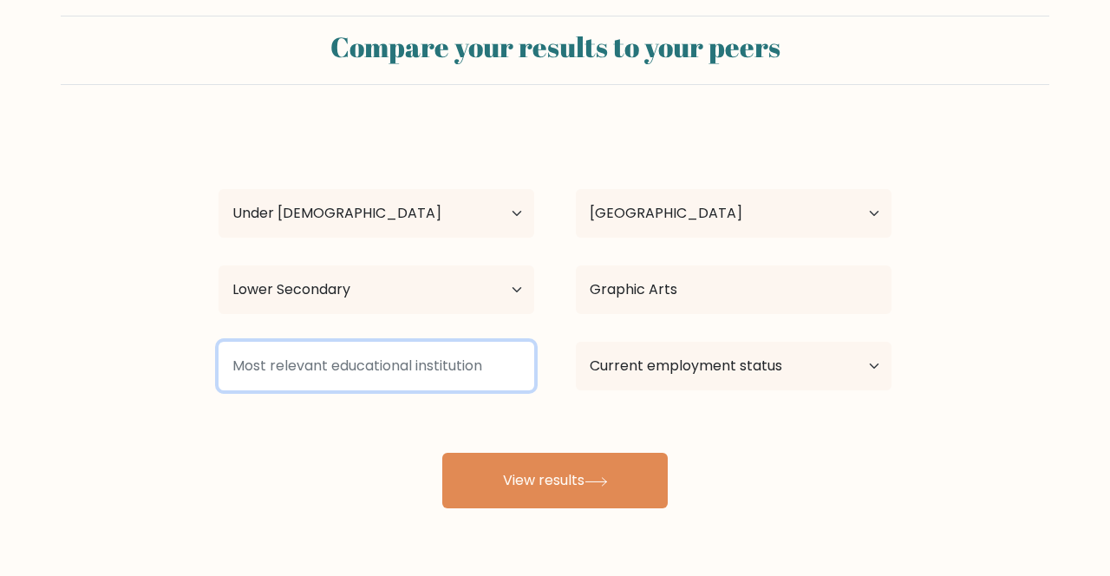
click at [470, 370] on input at bounding box center [377, 366] width 316 height 49
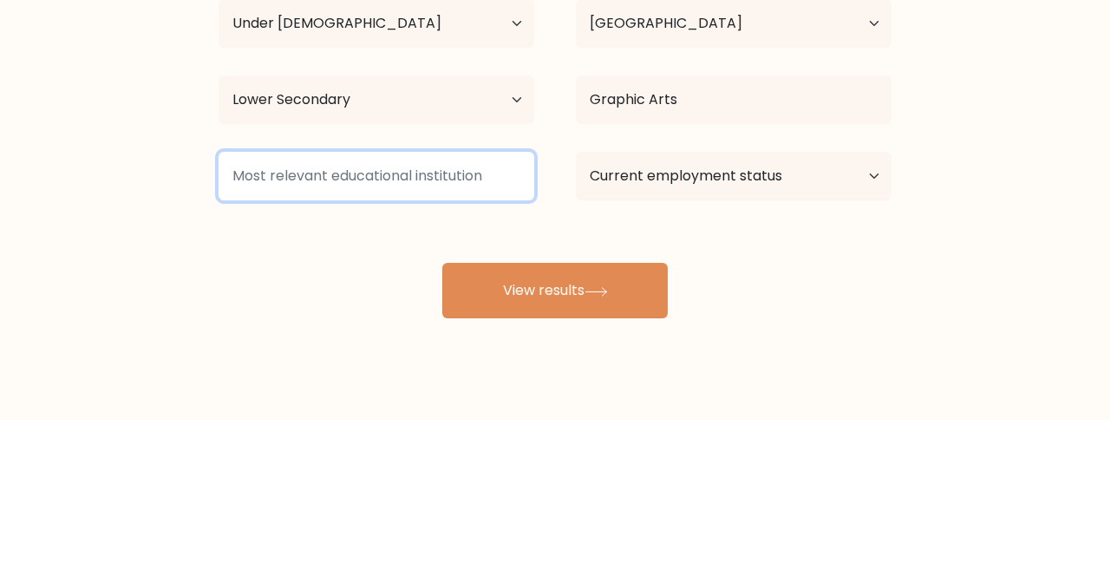
scroll to position [60, 0]
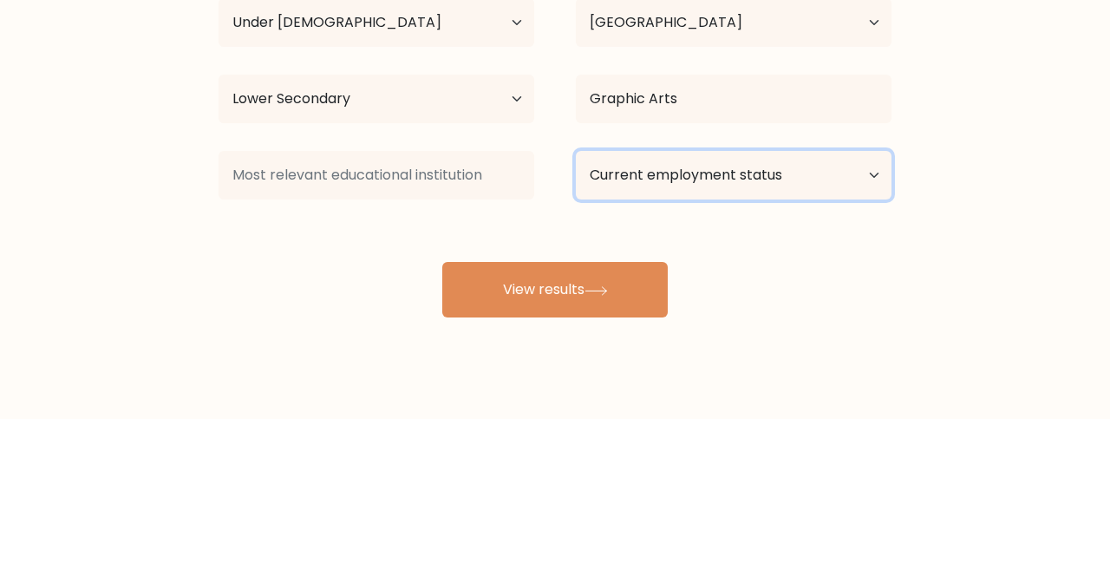
click at [852, 347] on select "Current employment status Employed Student Retired Other / prefer not to answer" at bounding box center [734, 332] width 316 height 49
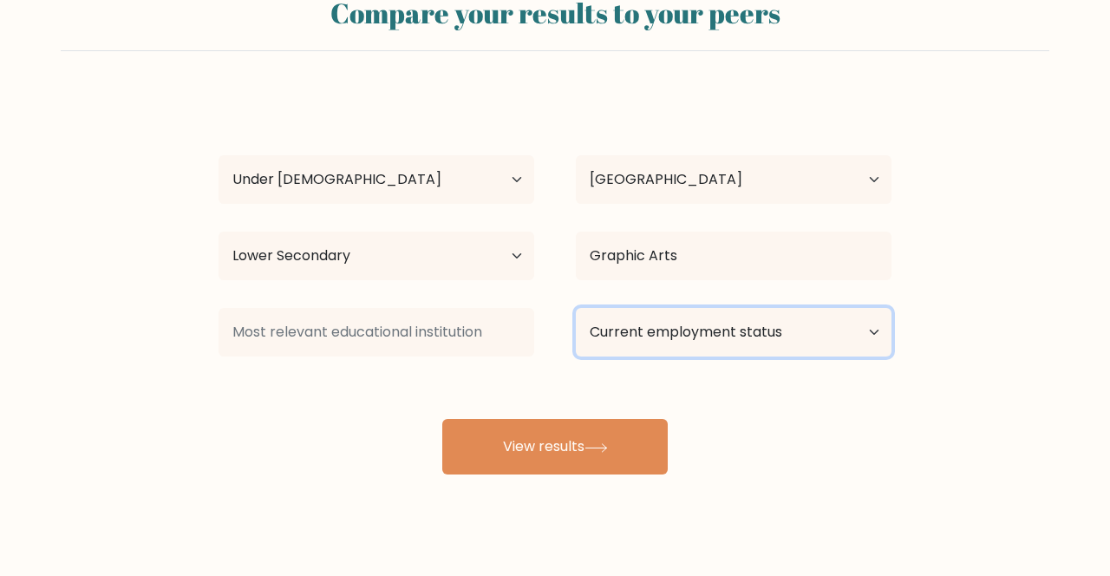
select select "student"
click at [576, 308] on select "Current employment status Employed Student Retired Other / prefer not to answer" at bounding box center [734, 332] width 316 height 49
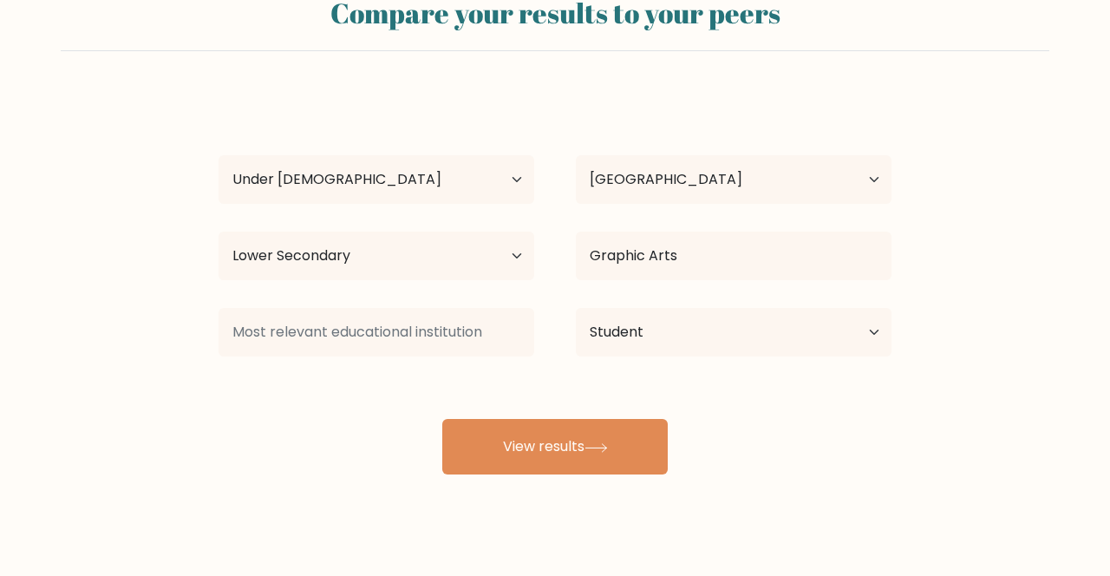
click at [598, 456] on button "View results" at bounding box center [555, 447] width 226 height 56
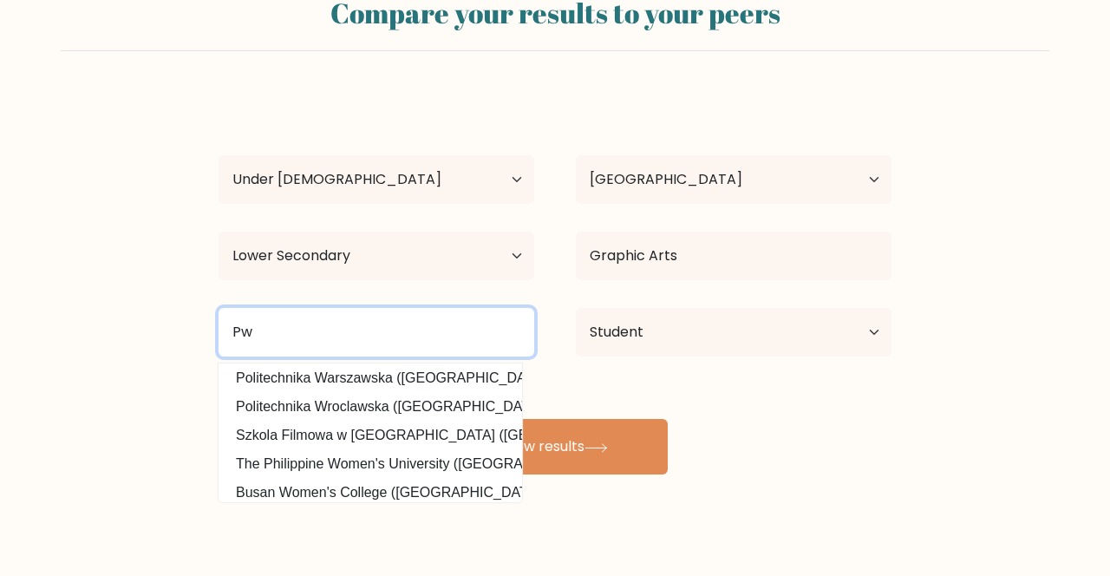
scroll to position [42, 0]
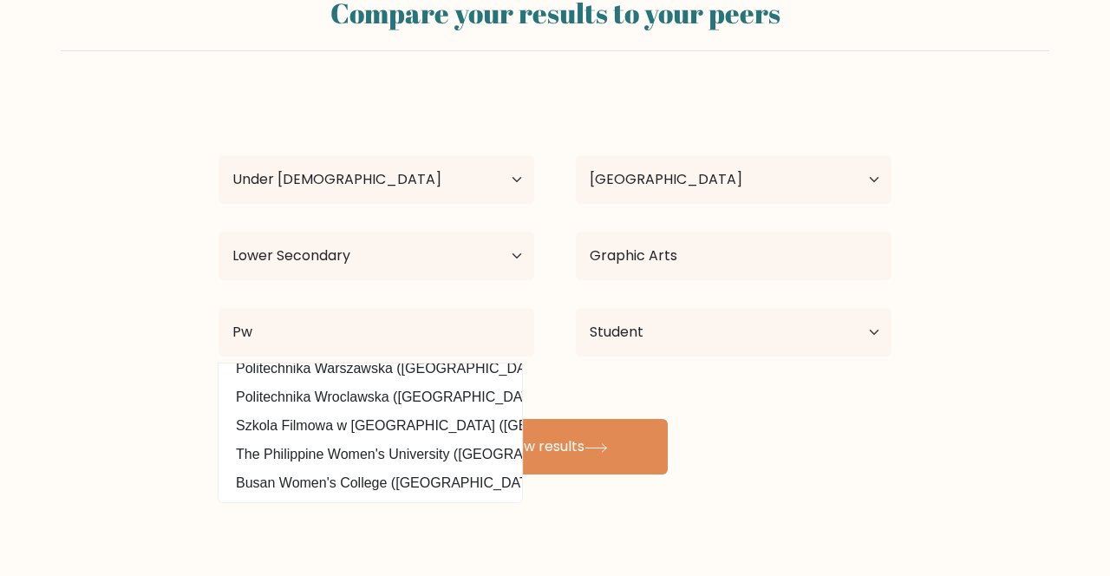
click at [457, 489] on option "Busan Women's College (South Korea)" at bounding box center [370, 483] width 295 height 28
type input "Busan Women's College"
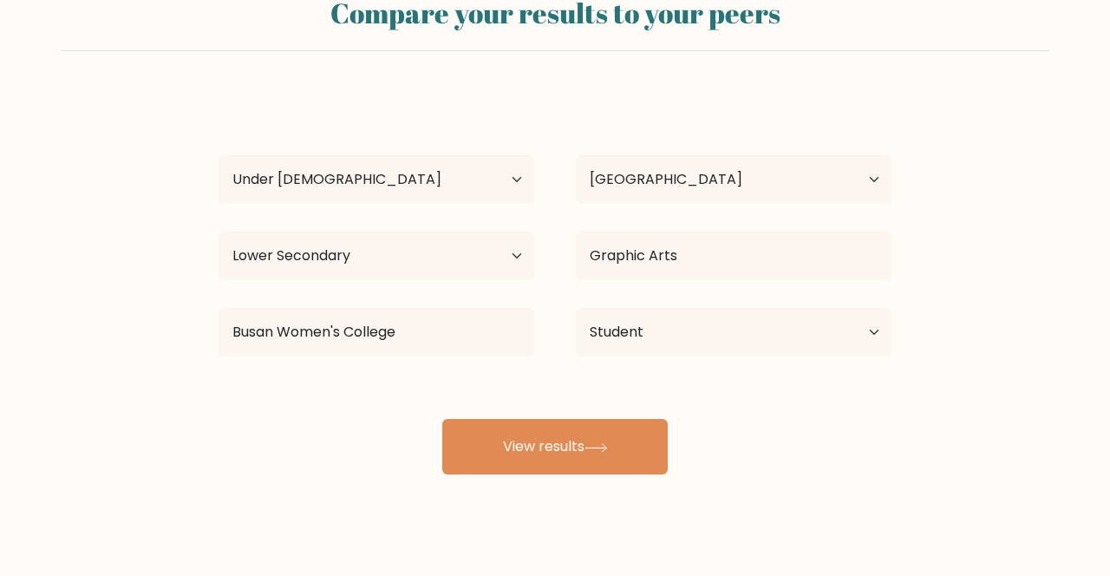
click at [534, 438] on button "View results" at bounding box center [555, 447] width 226 height 56
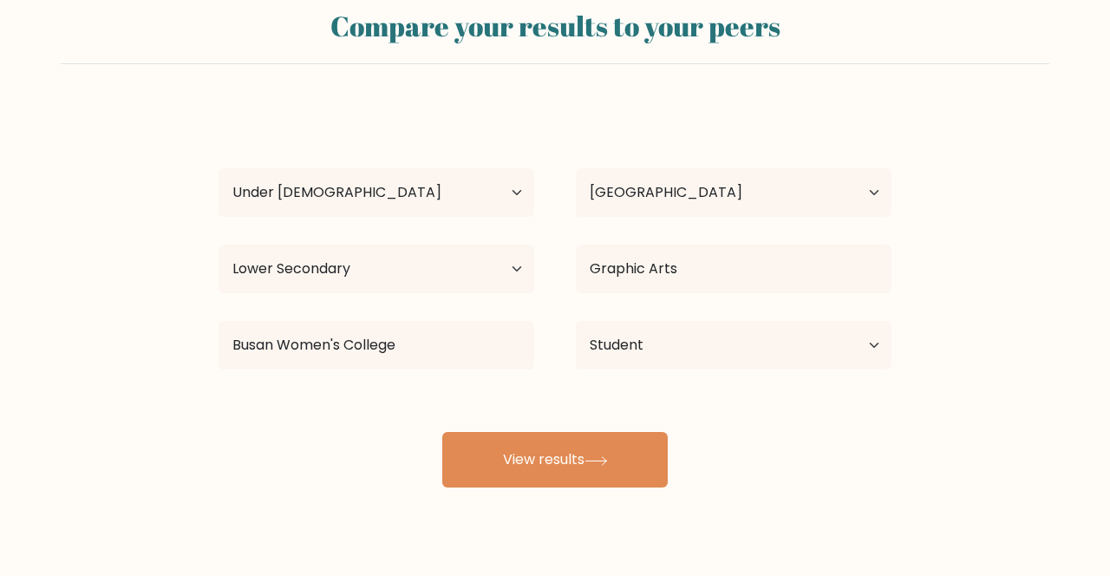
scroll to position [50, 0]
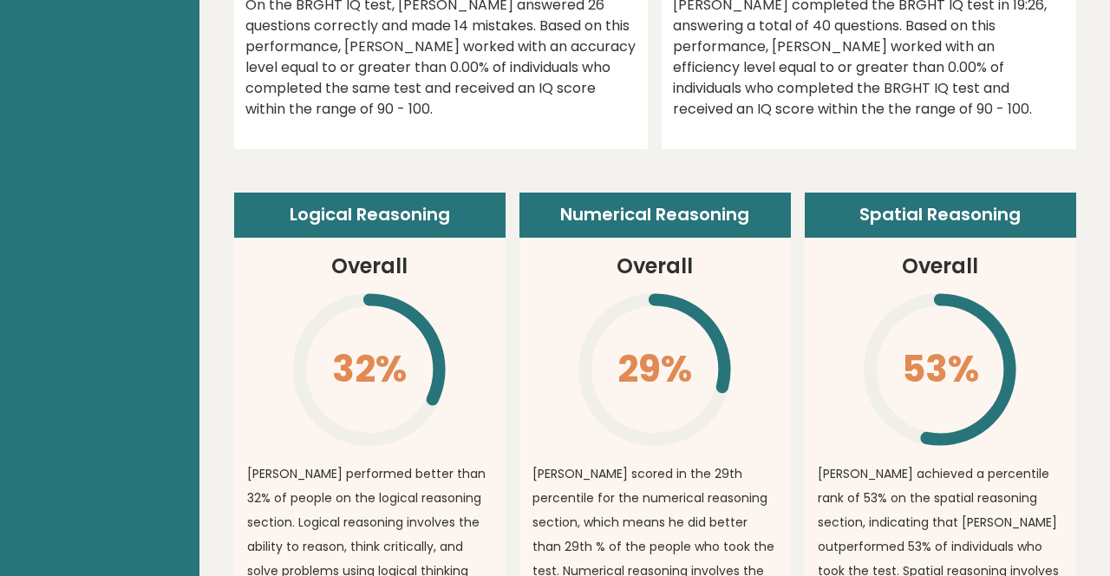
scroll to position [1102, 0]
